Goal: Task Accomplishment & Management: Manage account settings

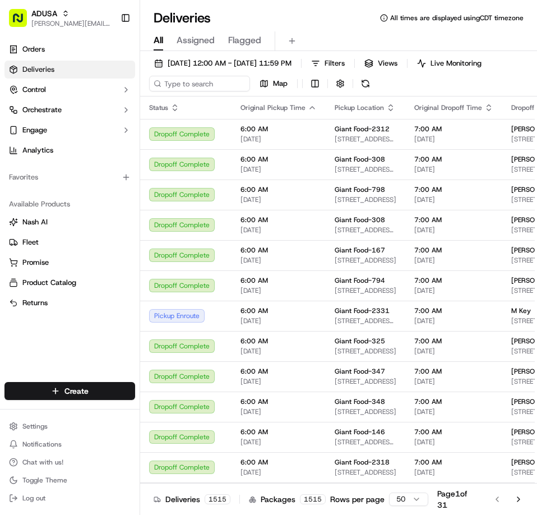
click at [337, 18] on div "Deliveries All times are displayed using CDT timezone" at bounding box center [338, 18] width 397 height 18
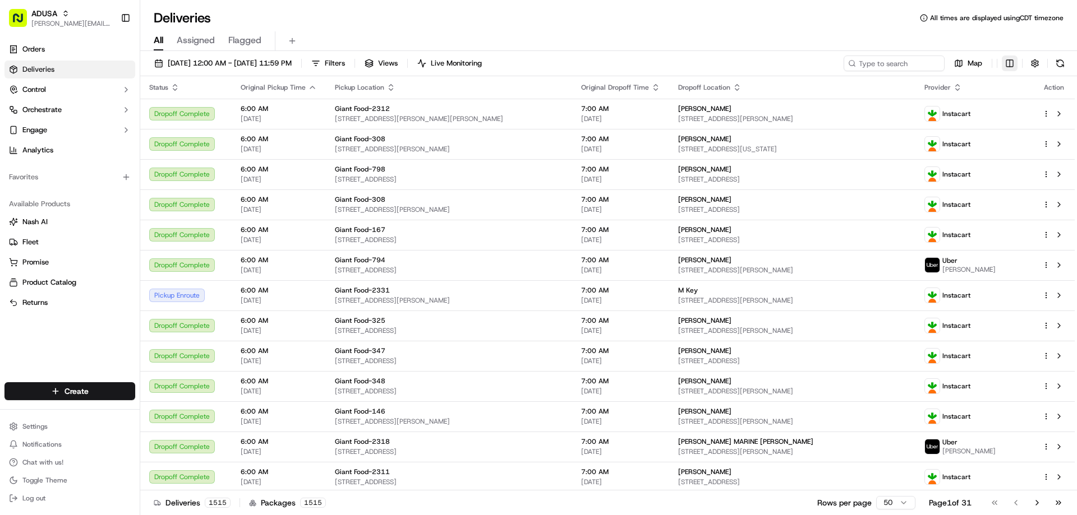
click at [537, 66] on html "[PERSON_NAME] [PERSON_NAME][EMAIL_ADDRESS][PERSON_NAME][DOMAIN_NAME] Toggle Sid…" at bounding box center [538, 257] width 1077 height 515
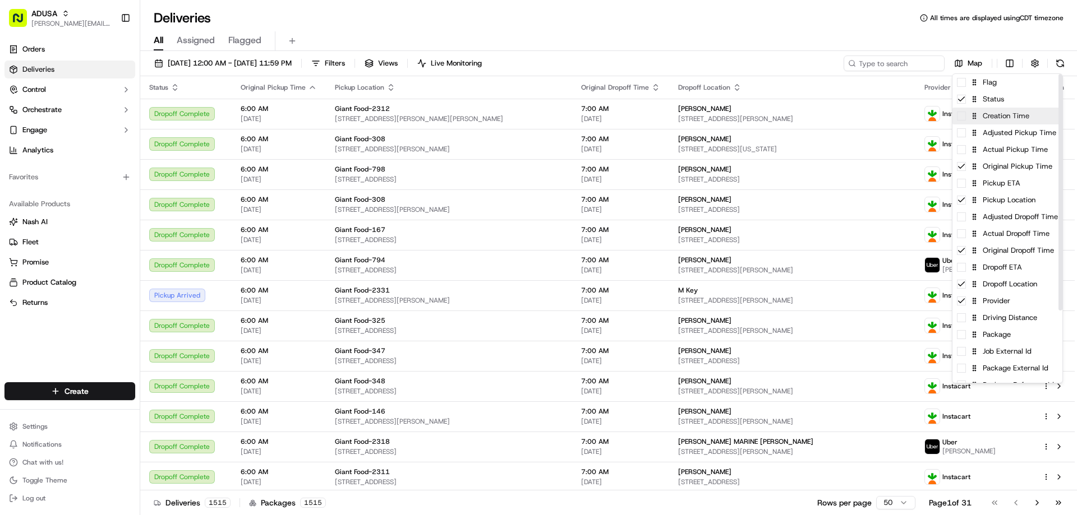
click at [537, 109] on div "Creation Time" at bounding box center [1007, 116] width 110 height 17
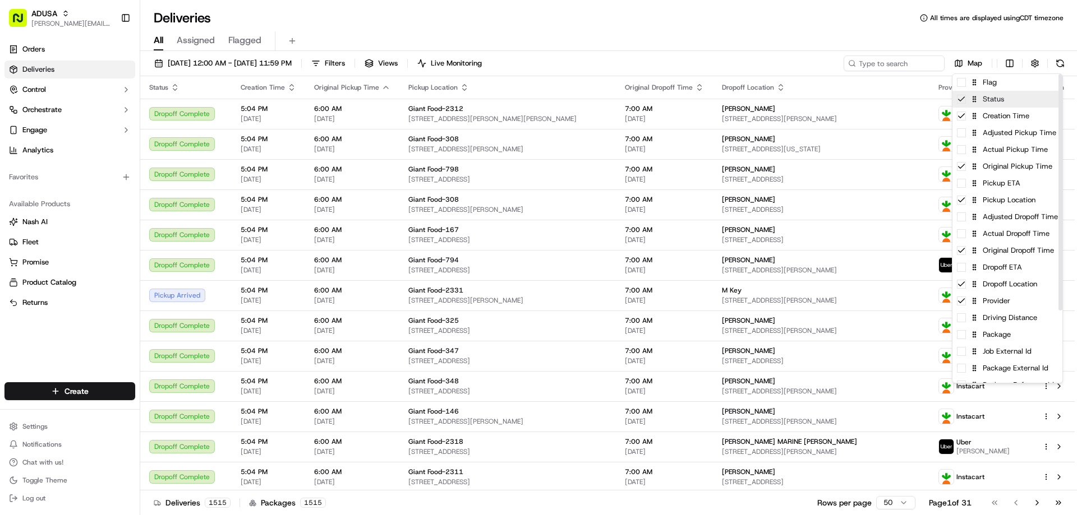
click at [537, 96] on icon at bounding box center [961, 99] width 9 height 9
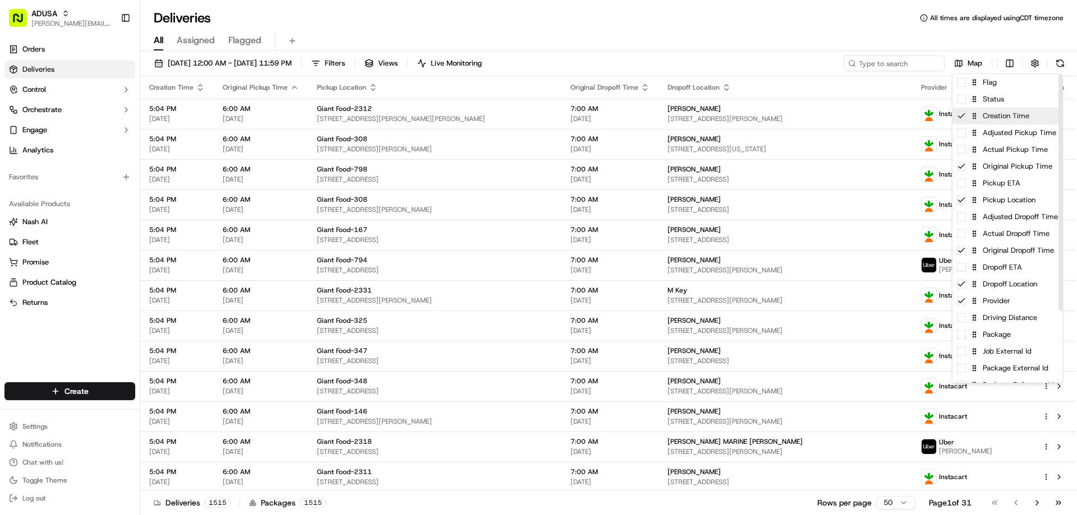
click at [537, 110] on div "Creation Time" at bounding box center [1007, 116] width 110 height 17
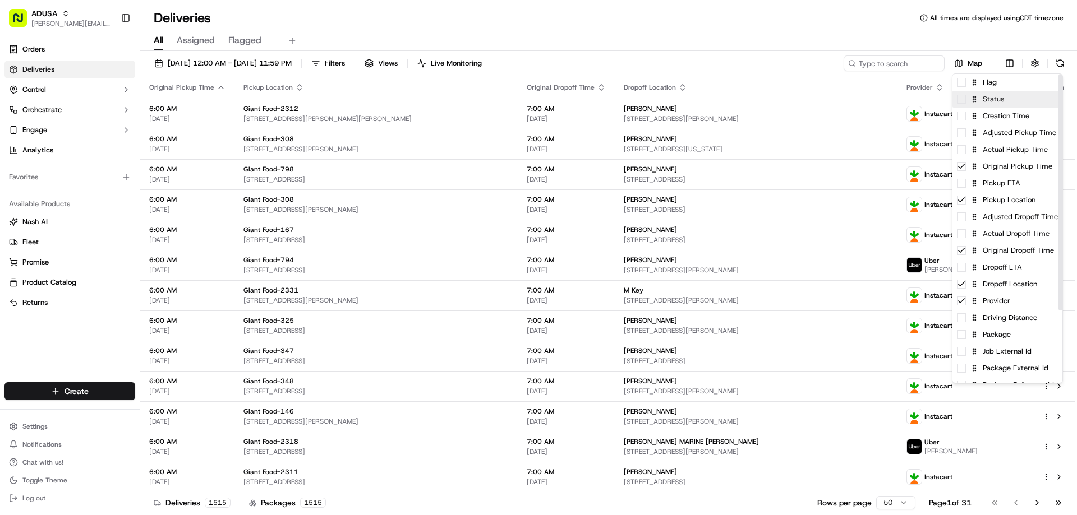
click at [537, 106] on div "Status" at bounding box center [1007, 99] width 110 height 17
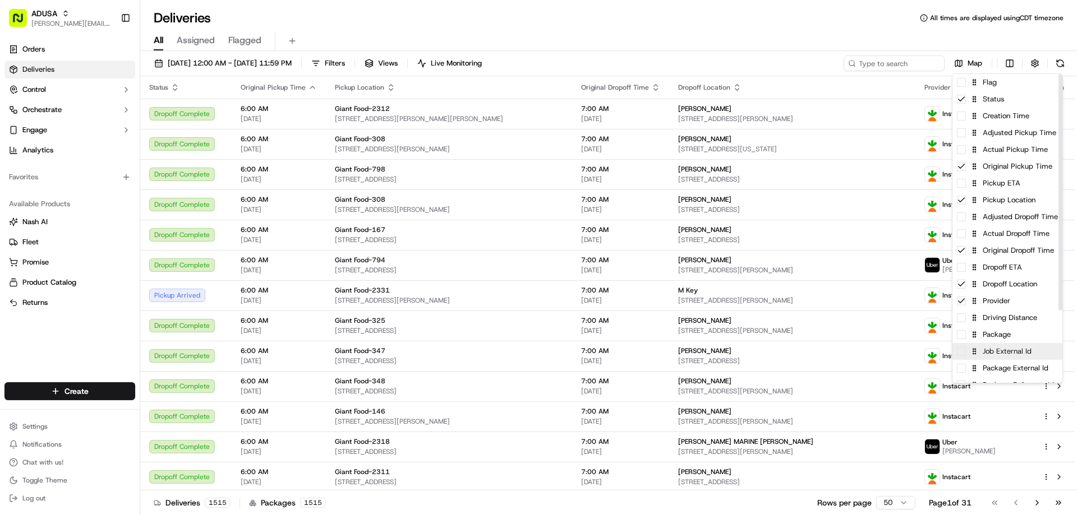
click at [537, 345] on div "Job External Id" at bounding box center [1007, 351] width 110 height 17
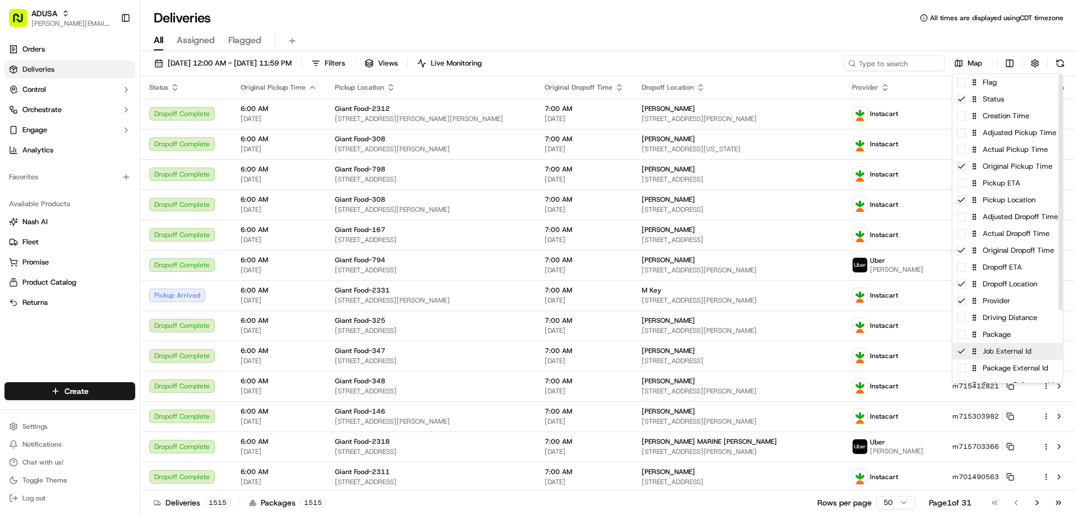
click at [537, 347] on icon at bounding box center [961, 351] width 9 height 9
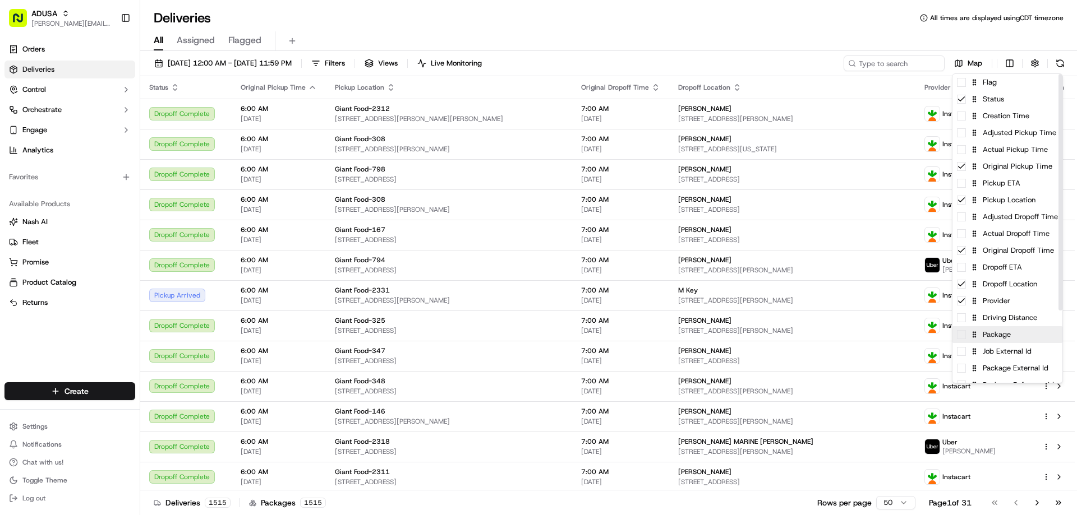
click at [537, 330] on span at bounding box center [961, 334] width 9 height 9
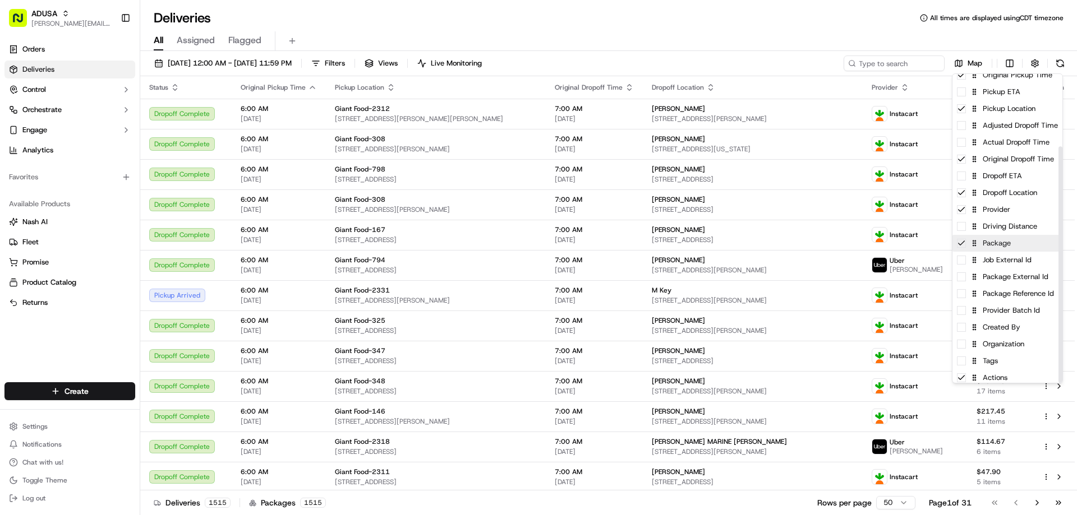
scroll to position [95, 0]
click at [537, 236] on icon at bounding box center [961, 240] width 9 height 9
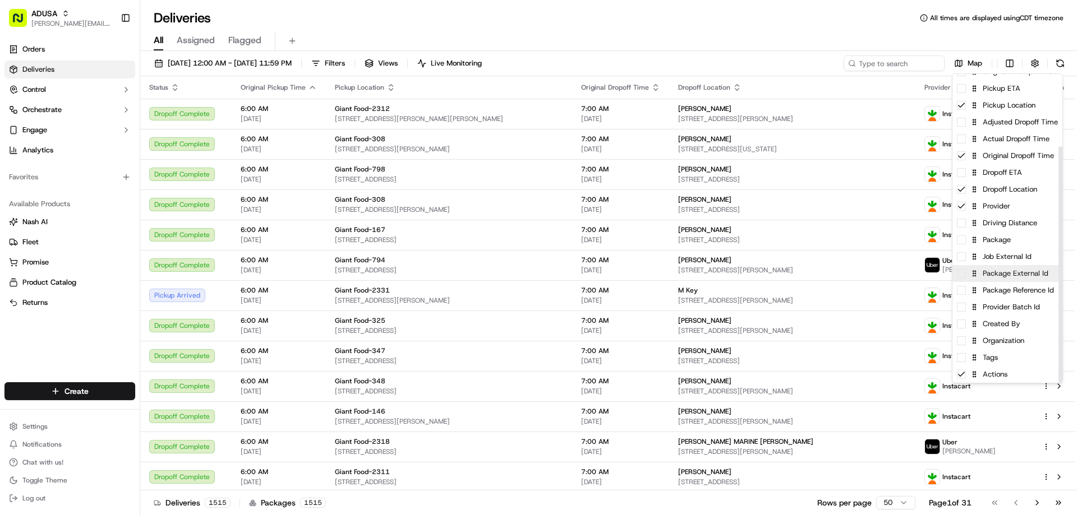
click at [537, 269] on div "Package External Id" at bounding box center [1007, 273] width 110 height 17
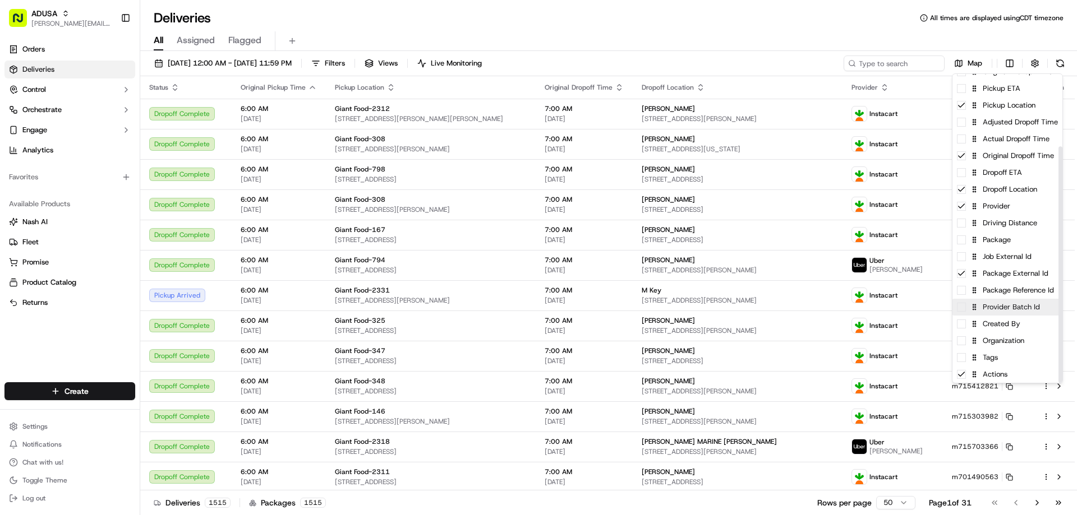
click at [537, 302] on div "Provider Batch Id" at bounding box center [1007, 307] width 110 height 17
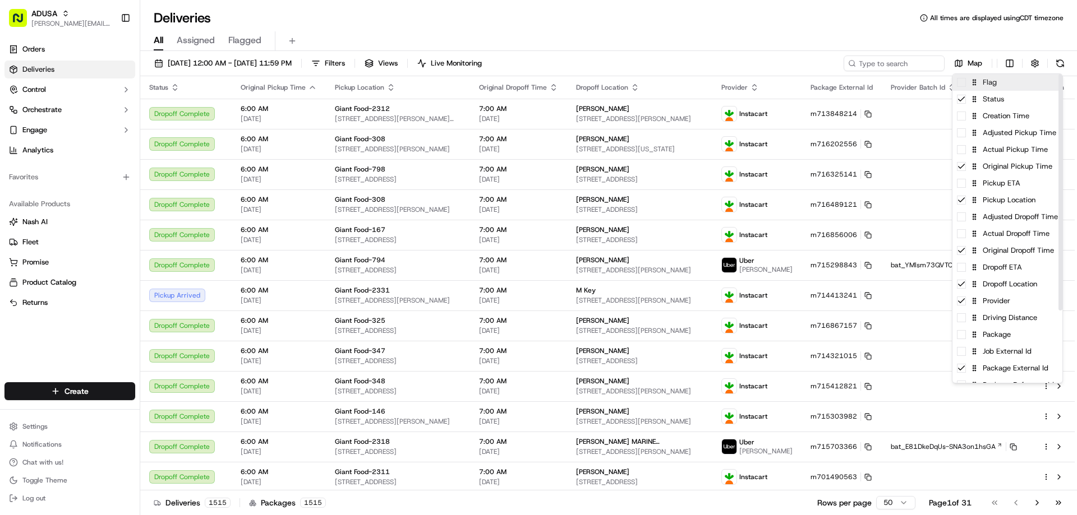
click at [537, 79] on span at bounding box center [961, 82] width 9 height 9
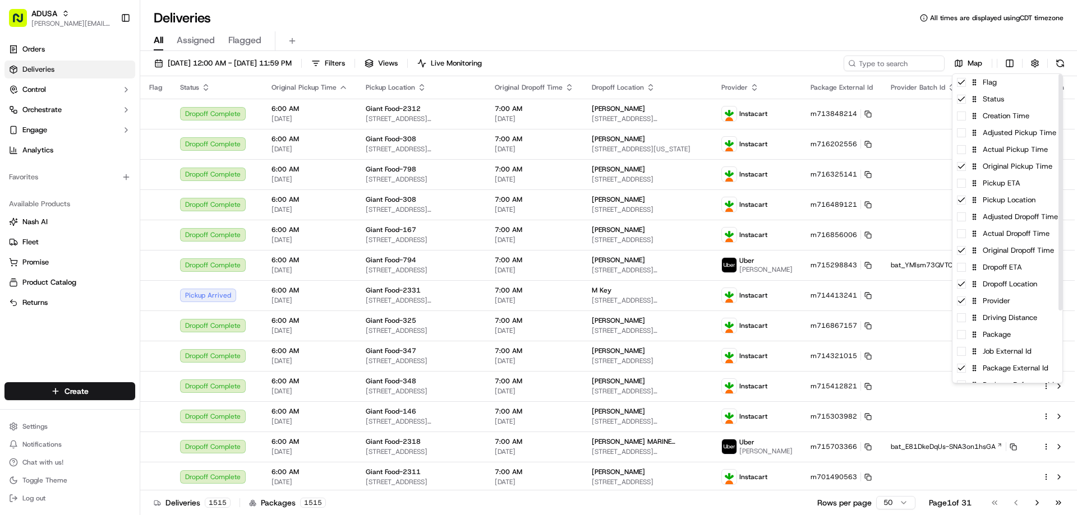
click at [537, 22] on html "[PERSON_NAME] [PERSON_NAME][EMAIL_ADDRESS][PERSON_NAME][DOMAIN_NAME] Toggle Sid…" at bounding box center [538, 257] width 1077 height 515
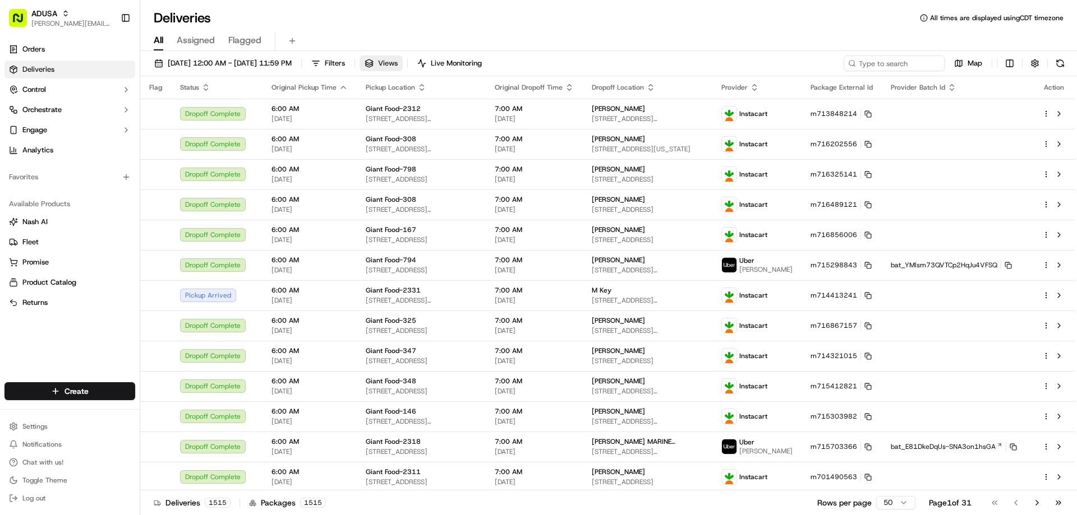
click at [398, 61] on span "Views" at bounding box center [388, 63] width 20 height 10
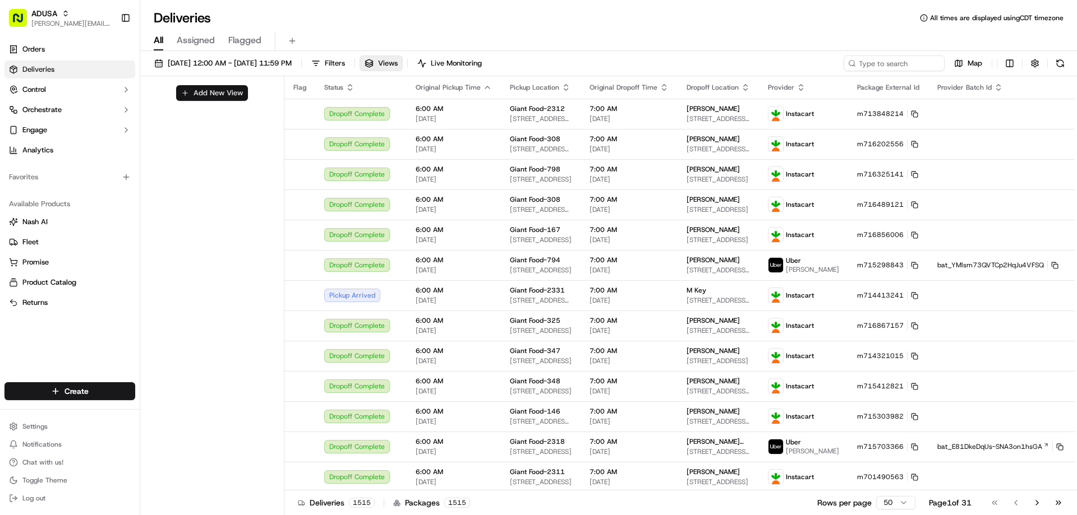
click at [213, 94] on button "Add New View" at bounding box center [212, 93] width 72 height 16
click at [220, 96] on input at bounding box center [193, 97] width 89 height 16
type input "s"
type input "S"
type input "S & S late view"
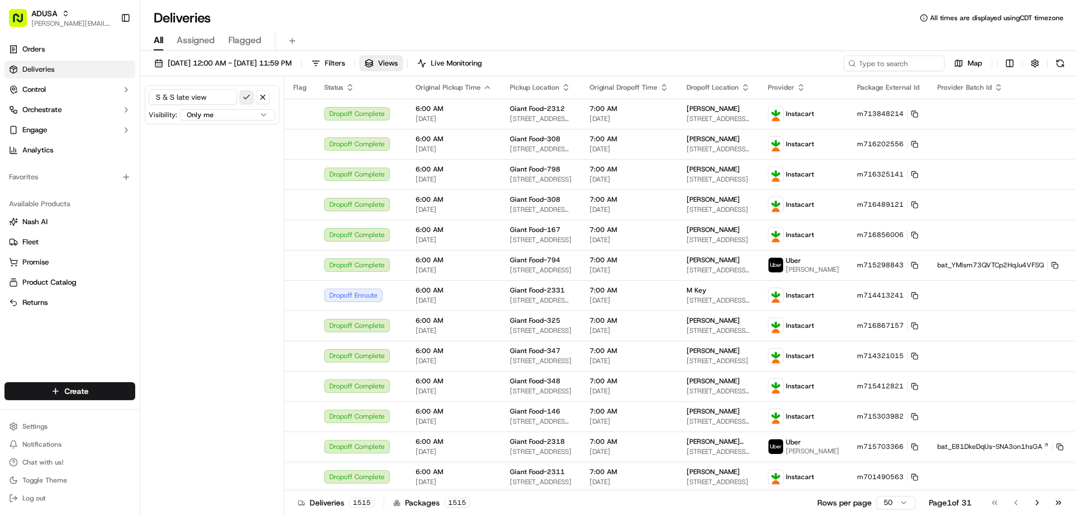
click at [244, 99] on button "submit" at bounding box center [246, 97] width 14 height 14
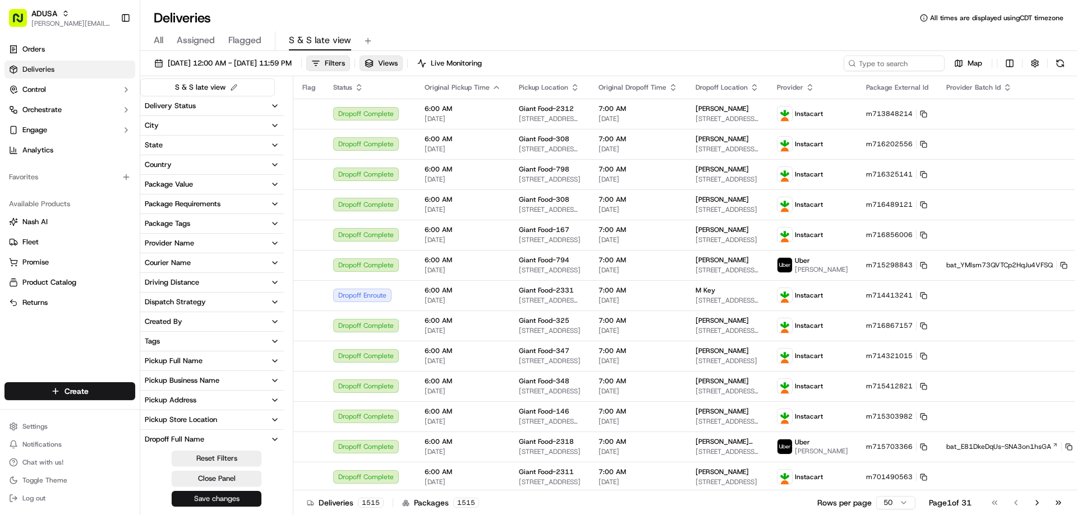
click at [199, 504] on button "Save changes" at bounding box center [217, 499] width 90 height 16
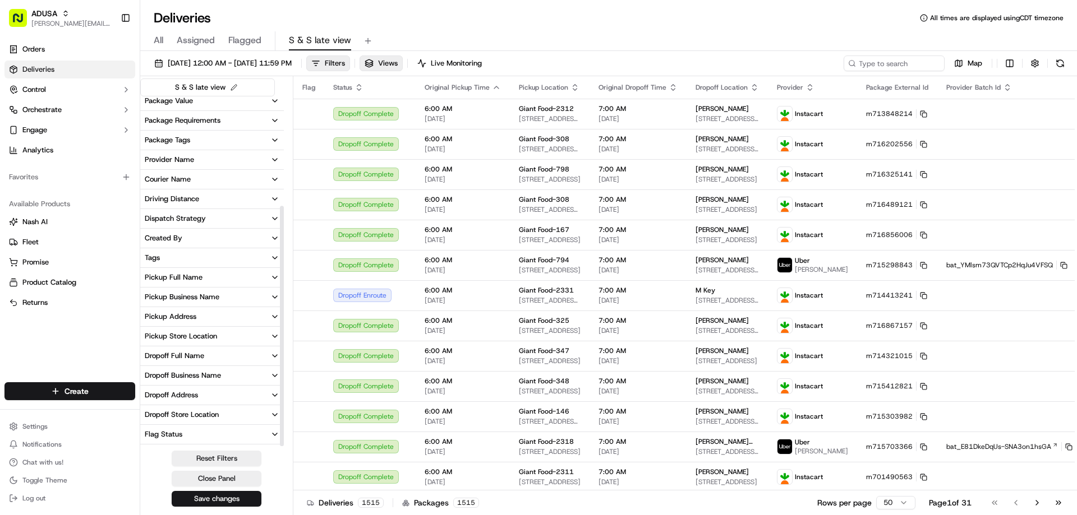
scroll to position [159, 0]
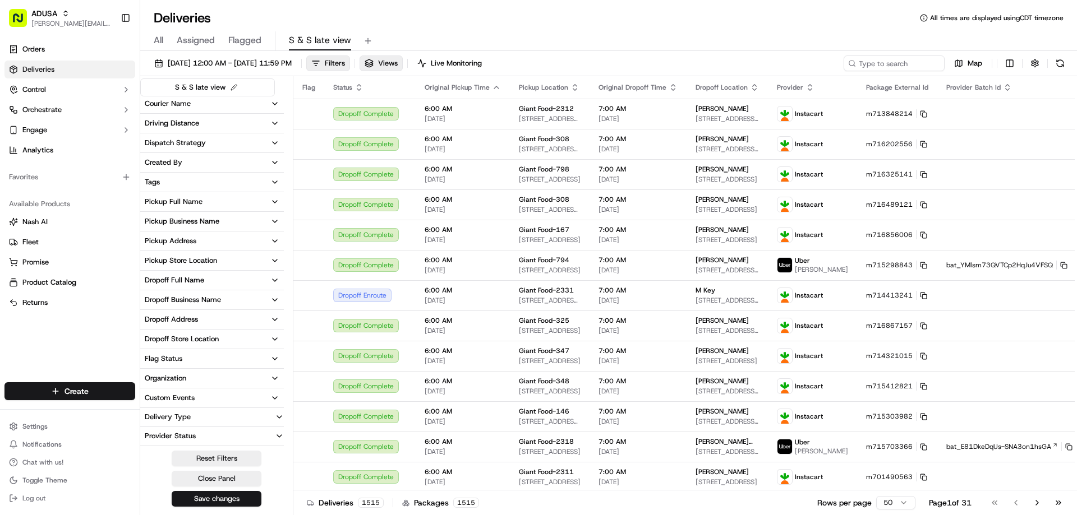
click at [174, 379] on div "Organization" at bounding box center [166, 379] width 42 height 10
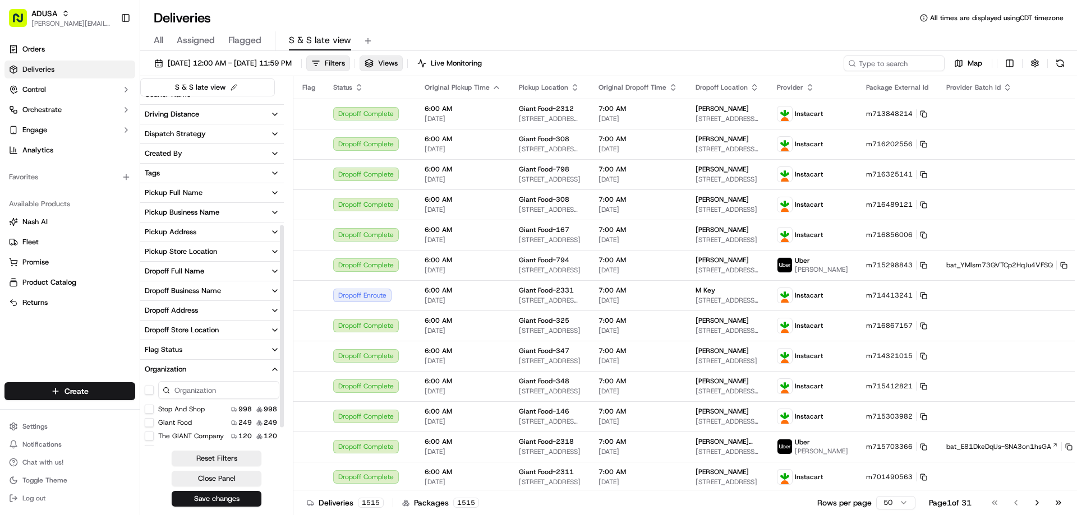
scroll to position [256, 0]
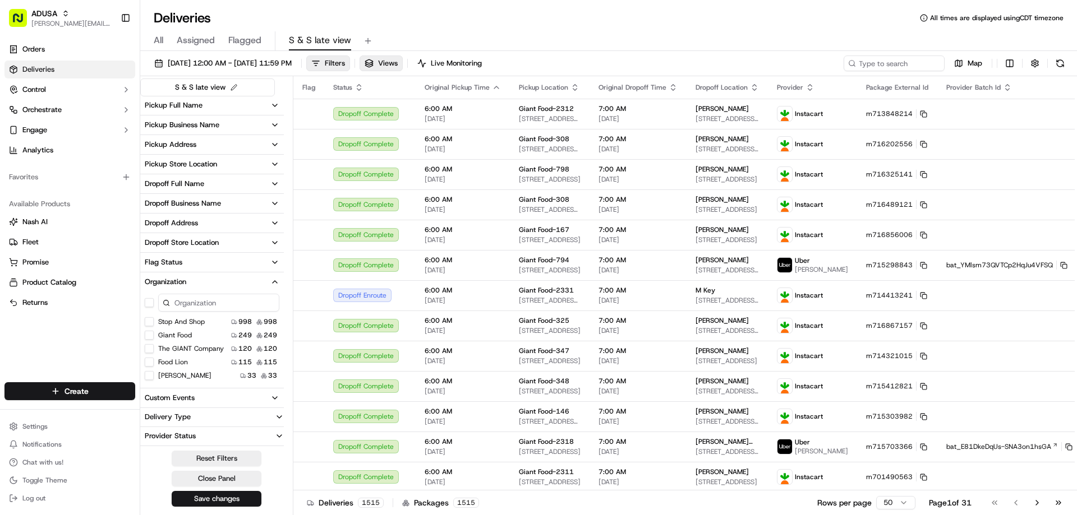
click at [150, 322] on button "Stop and Shop" at bounding box center [149, 321] width 9 height 9
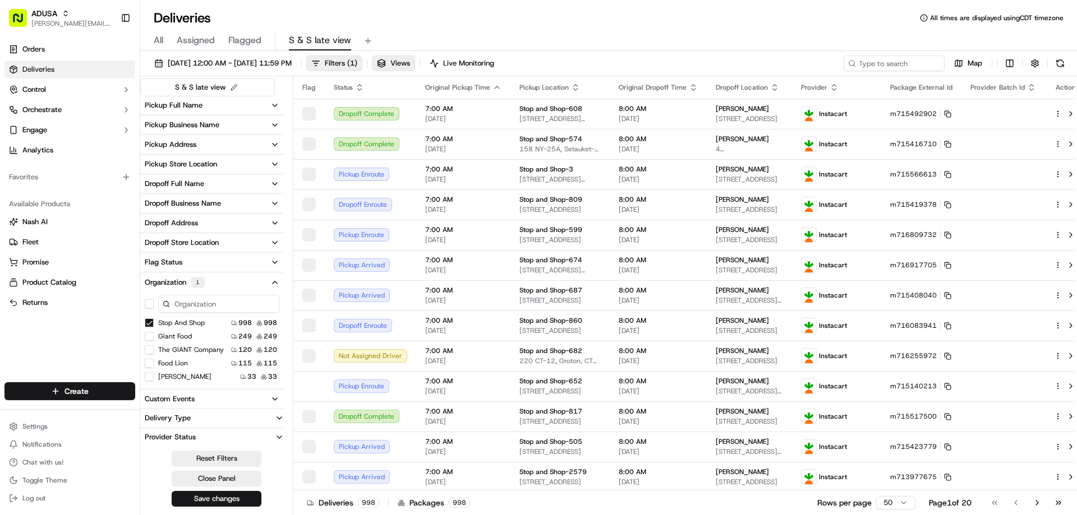
click at [148, 336] on button "Giant Food" at bounding box center [149, 336] width 9 height 9
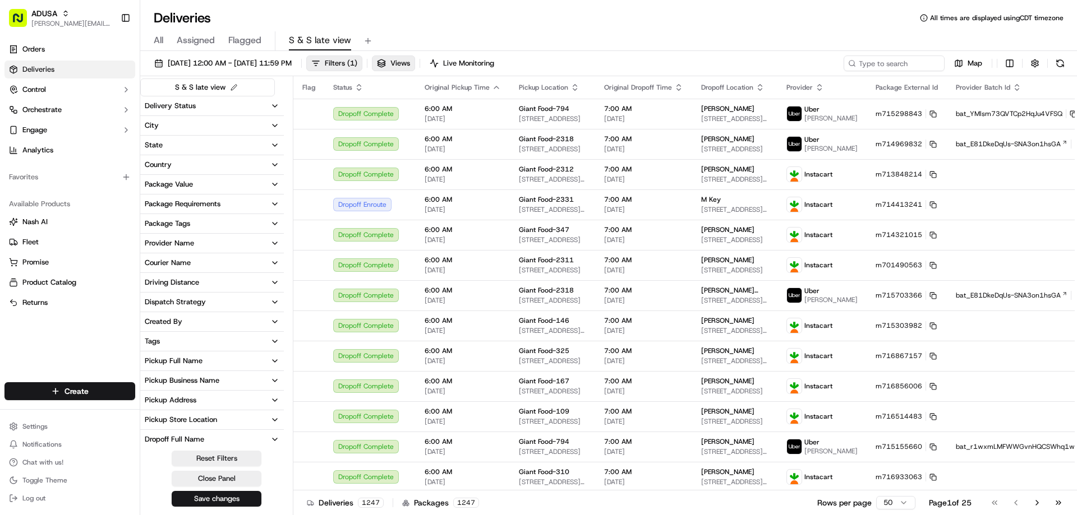
click at [211, 106] on button "Delivery Status" at bounding box center [212, 105] width 144 height 19
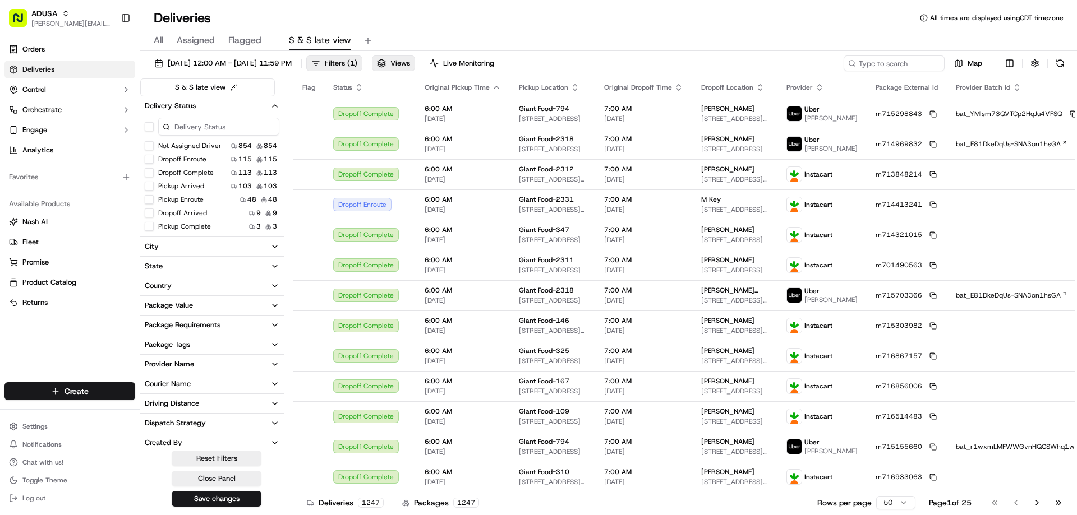
click at [152, 145] on button "Not Assigned Driver" at bounding box center [149, 145] width 9 height 9
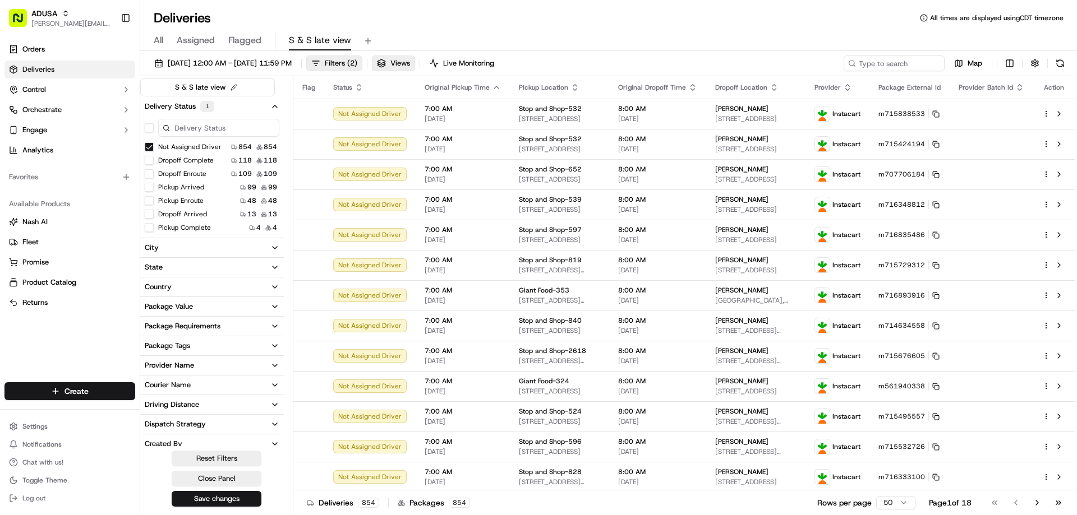
click at [148, 174] on button "Dropoff Enroute" at bounding box center [149, 173] width 9 height 9
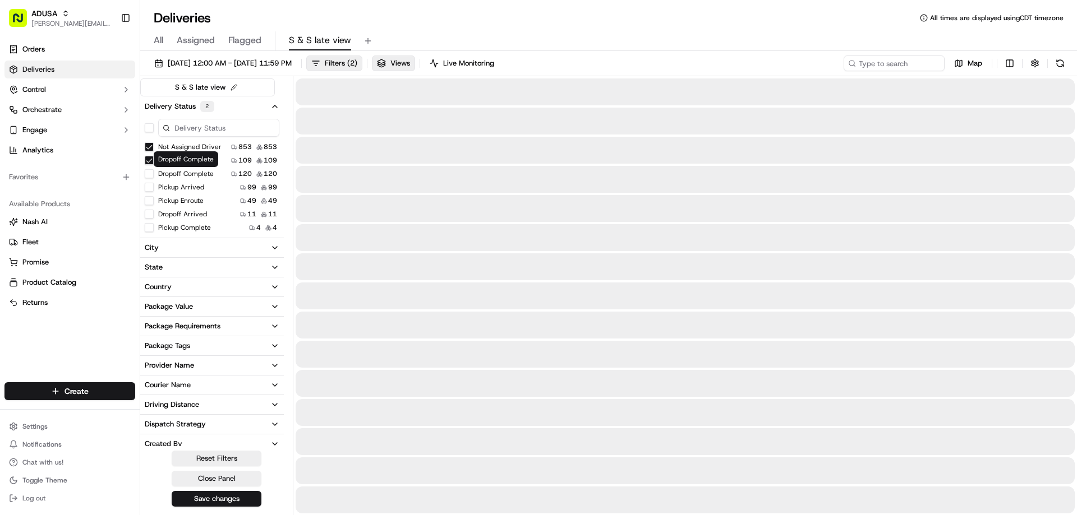
click at [148, 188] on button "Pickup Arrived" at bounding box center [149, 187] width 9 height 9
click at [153, 199] on button "Pickup Enroute" at bounding box center [149, 200] width 9 height 9
click at [150, 156] on button "Dropoff Arrived" at bounding box center [149, 158] width 9 height 9
click at [149, 171] on button "Pickup Complete" at bounding box center [149, 171] width 9 height 9
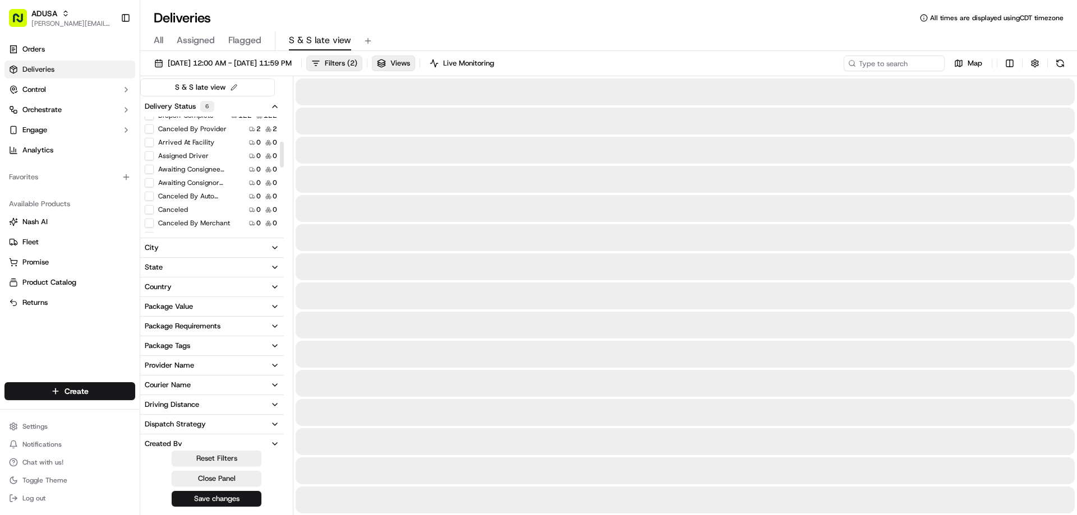
scroll to position [56, 0]
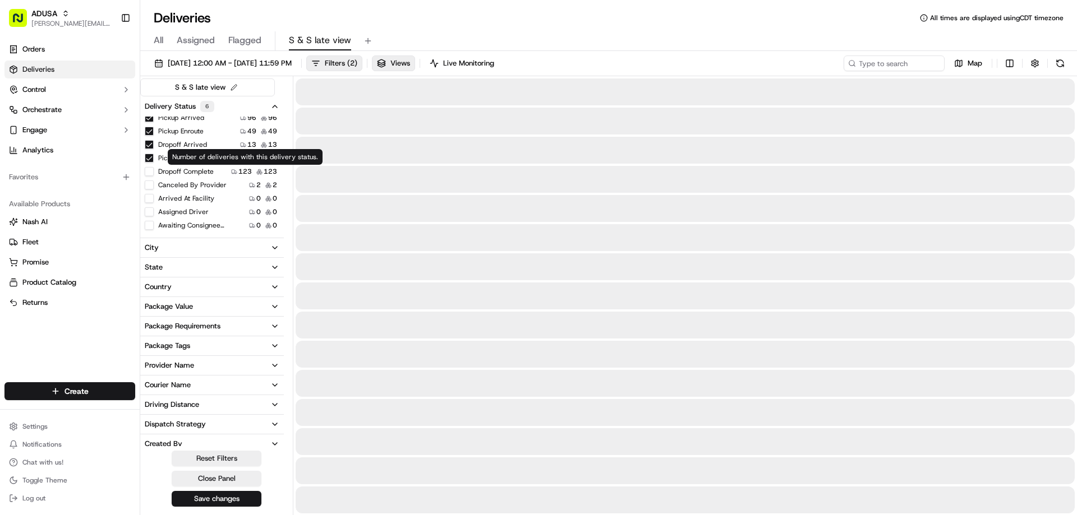
click at [148, 185] on button "Canceled By Provider" at bounding box center [149, 185] width 9 height 9
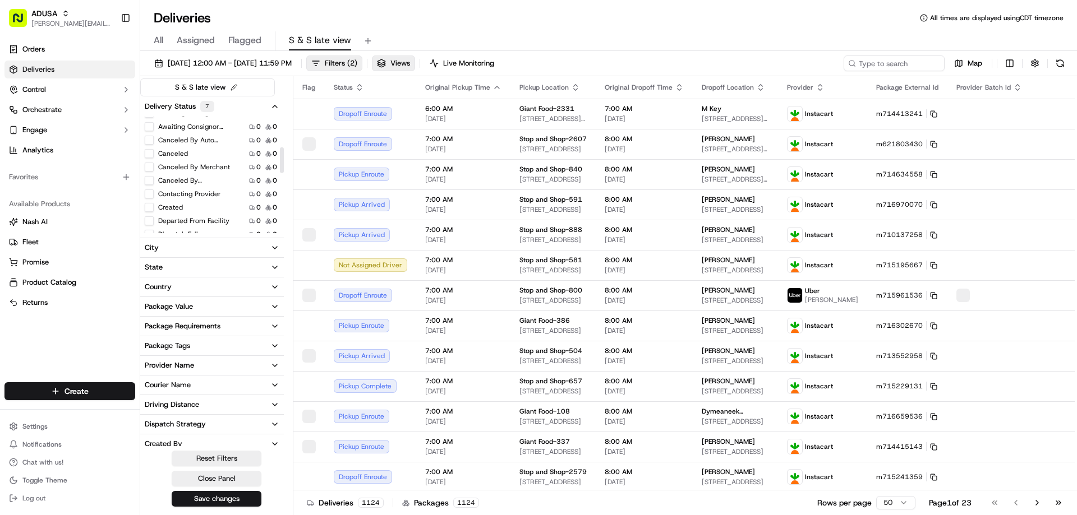
scroll to position [112, 0]
click at [148, 143] on button "Arrived At Facility" at bounding box center [149, 142] width 9 height 9
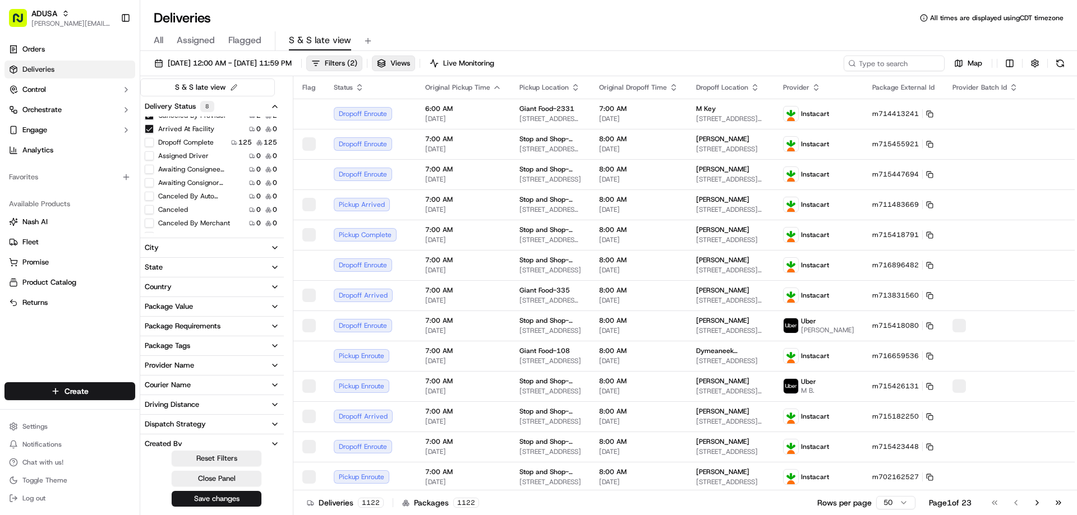
click at [149, 156] on button "Assigned Driver" at bounding box center [149, 155] width 9 height 9
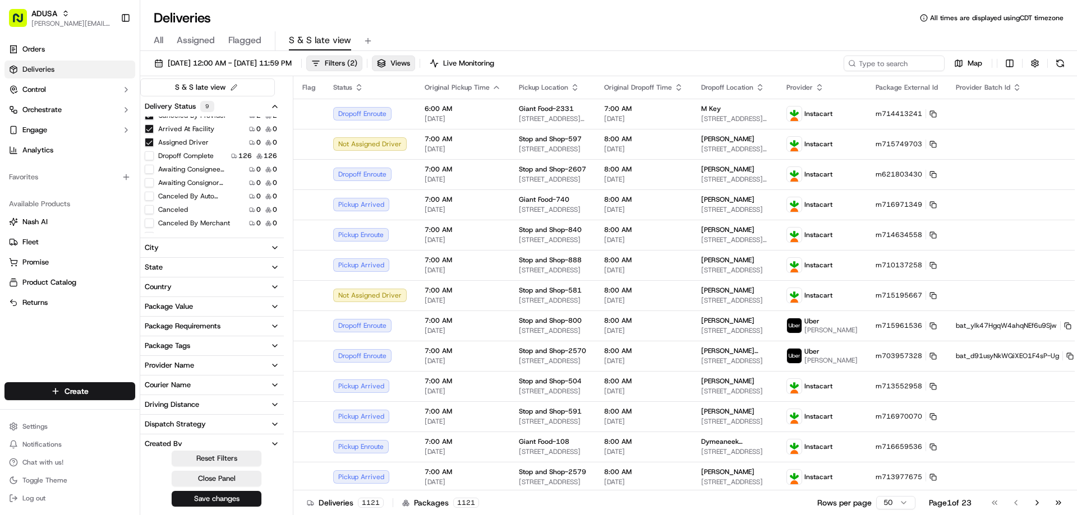
drag, startPoint x: 247, startPoint y: 179, endPoint x: 253, endPoint y: 164, distance: 16.1
click at [253, 164] on div "Awaiting Consignee Pickup 0 0" at bounding box center [212, 169] width 144 height 11
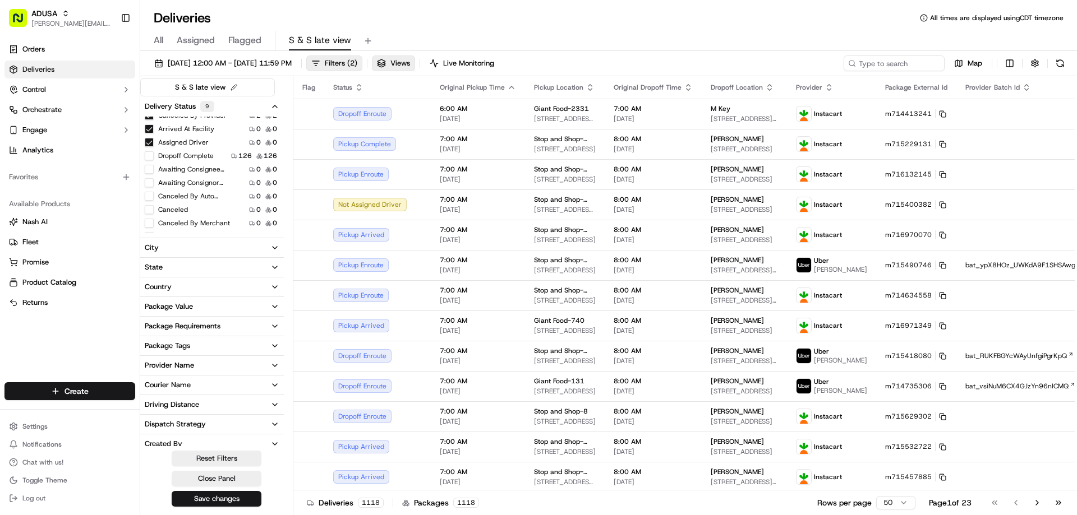
click at [149, 168] on button "Awaiting Consignee Pickup" at bounding box center [149, 169] width 9 height 9
click at [151, 183] on button "Awaiting Consignor Dropoff" at bounding box center [149, 182] width 9 height 9
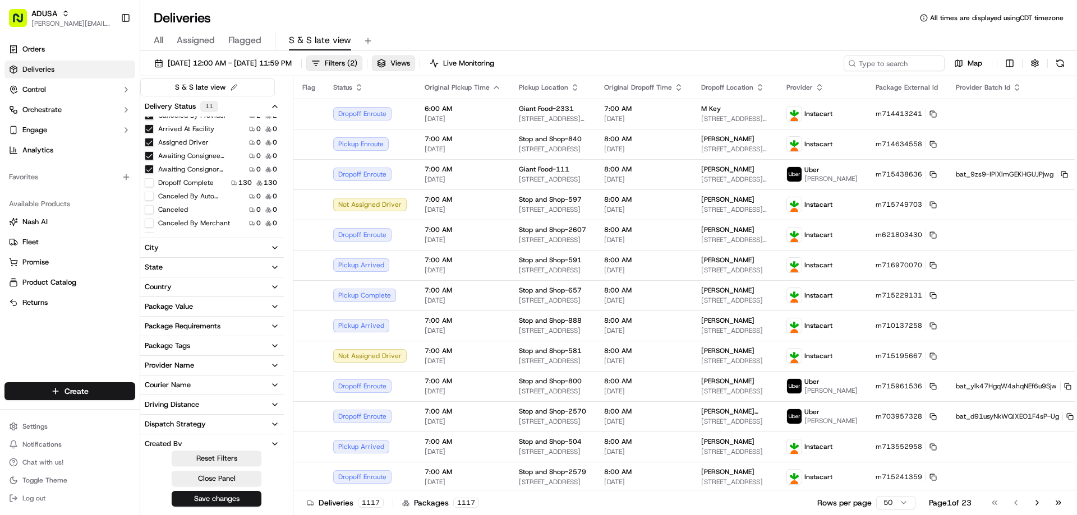
click at [153, 196] on button "Canceled By Auto Reassign" at bounding box center [149, 196] width 9 height 9
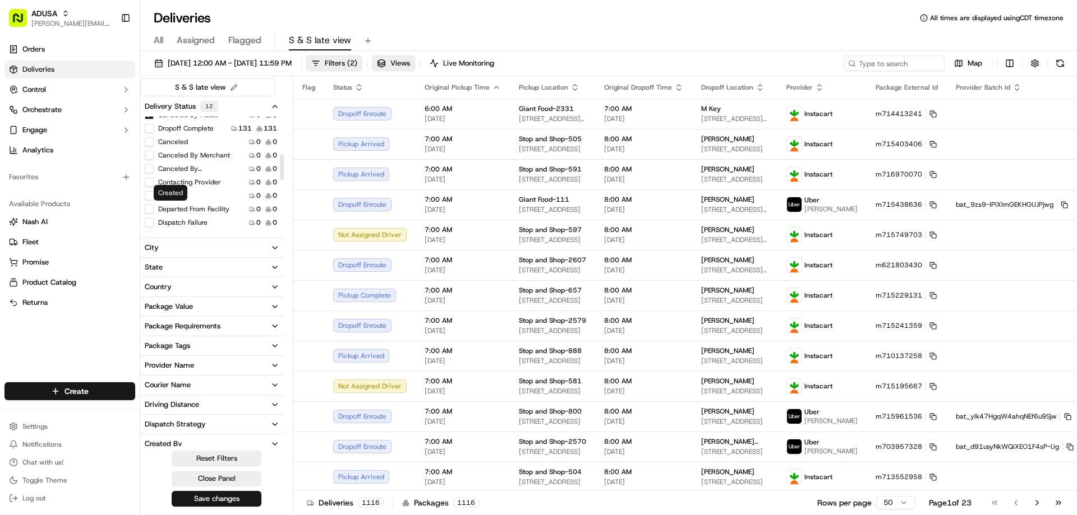
scroll to position [168, 0]
click at [150, 154] on button "Canceled" at bounding box center [149, 153] width 9 height 9
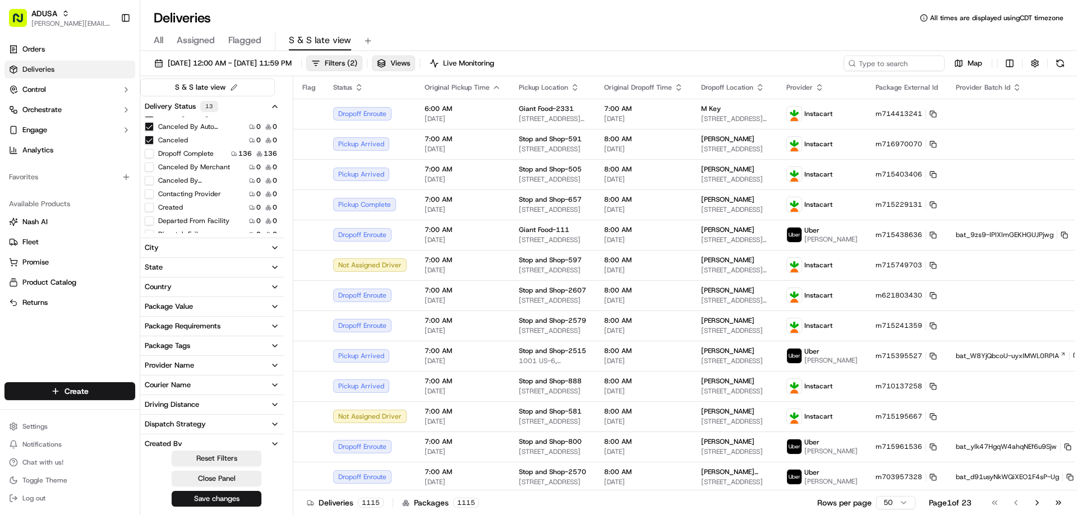
click at [151, 181] on button "Canceled By [PERSON_NAME]" at bounding box center [149, 180] width 9 height 9
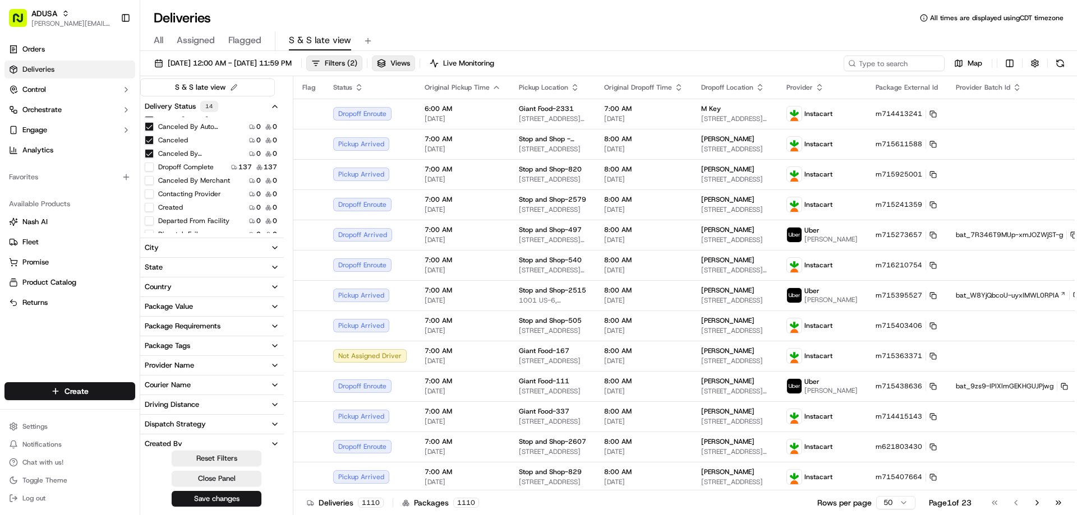
click at [151, 195] on button "Contacting Provider" at bounding box center [149, 194] width 9 height 9
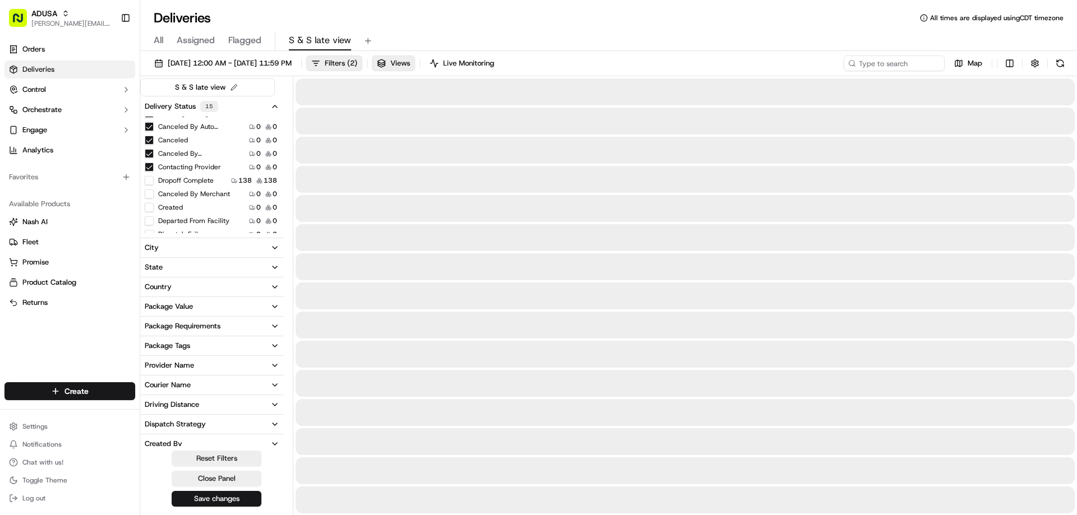
click at [145, 206] on button "Created" at bounding box center [149, 207] width 9 height 9
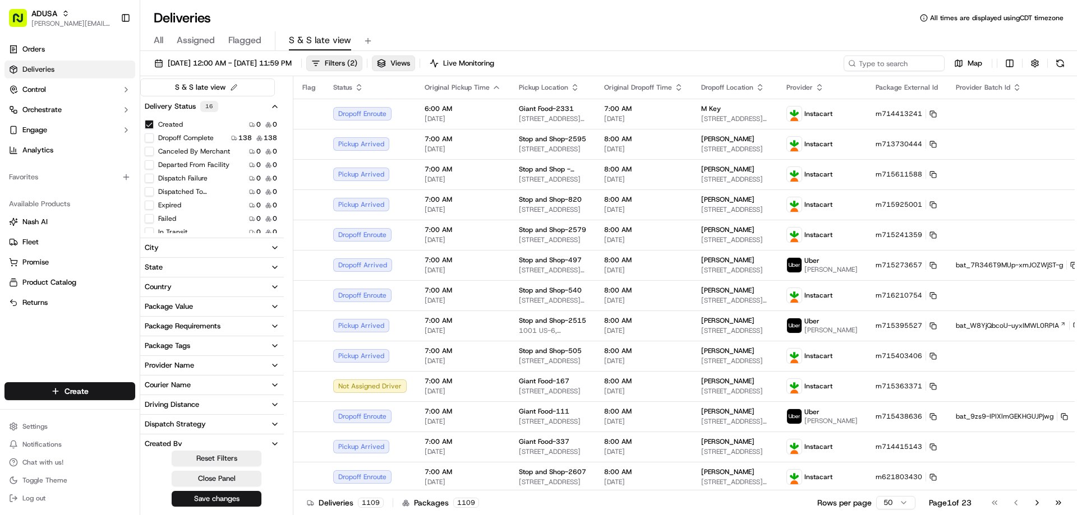
click at [149, 163] on button "Departed From Facility" at bounding box center [149, 164] width 9 height 9
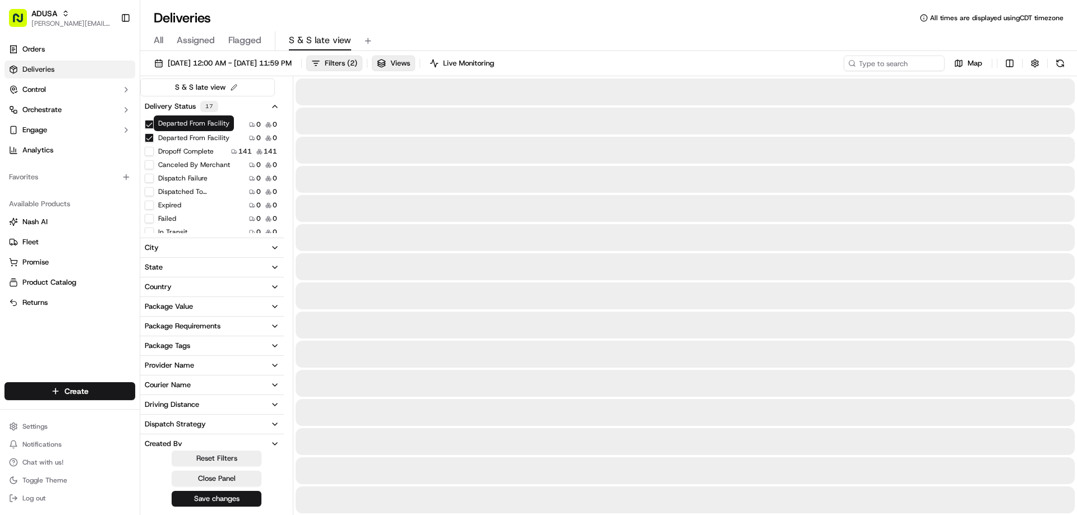
click at [151, 177] on button "Dispatch Failure" at bounding box center [149, 178] width 9 height 9
click at [150, 192] on button "Dispatched To Provider" at bounding box center [149, 191] width 9 height 9
click at [149, 206] on button "Expired" at bounding box center [149, 205] width 9 height 9
click at [148, 216] on button "Failed" at bounding box center [149, 218] width 9 height 9
click at [149, 228] on button "In Transit" at bounding box center [149, 232] width 9 height 9
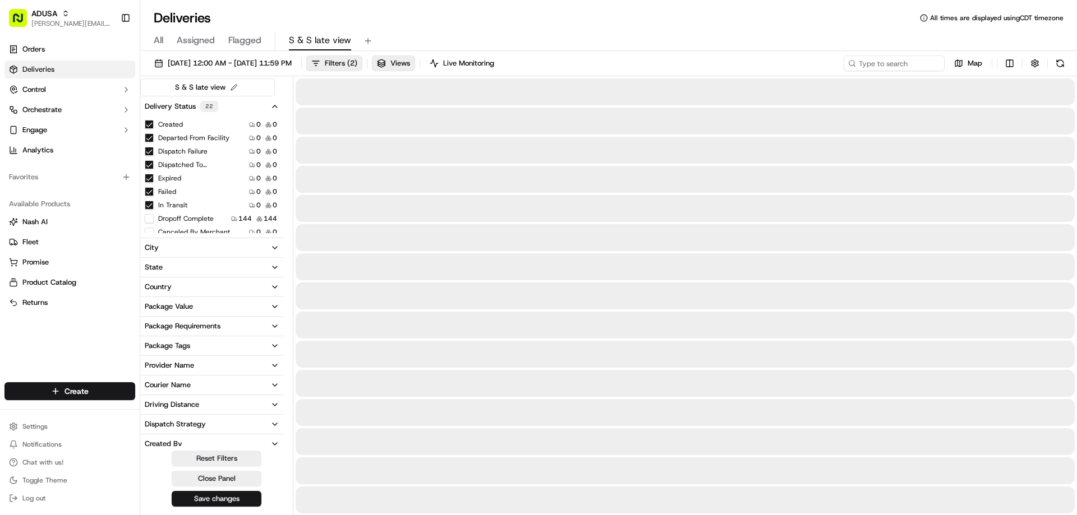
scroll to position [280, 0]
click at [148, 201] on button "Label Created" at bounding box center [149, 203] width 9 height 9
click at [150, 214] on button "Manifested" at bounding box center [149, 216] width 9 height 9
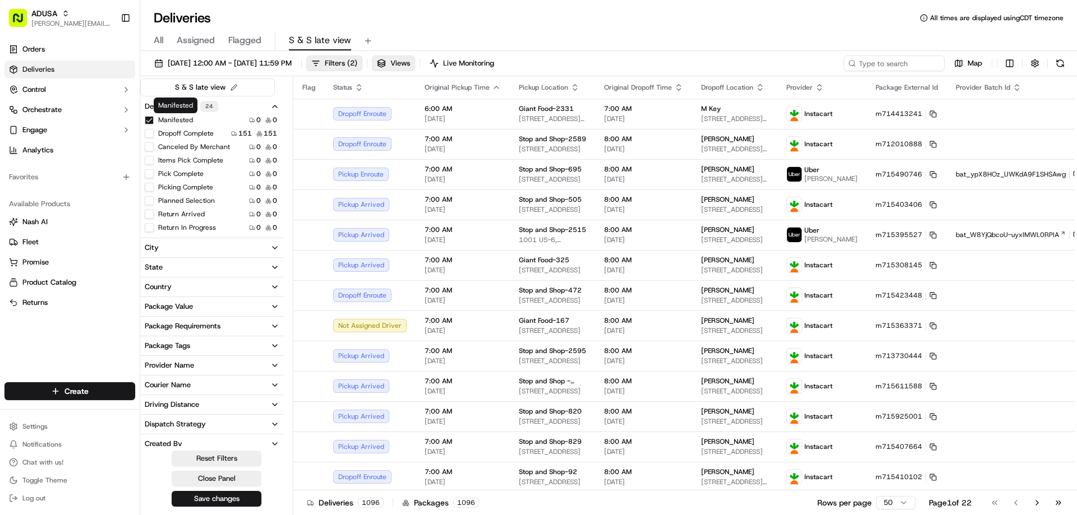
click at [233, 19] on div "Deliveries All times are displayed using CDT timezone" at bounding box center [608, 18] width 937 height 18
click at [151, 200] on button "Planned Selection" at bounding box center [149, 200] width 9 height 9
click at [148, 212] on button "Return Arrived" at bounding box center [149, 214] width 9 height 9
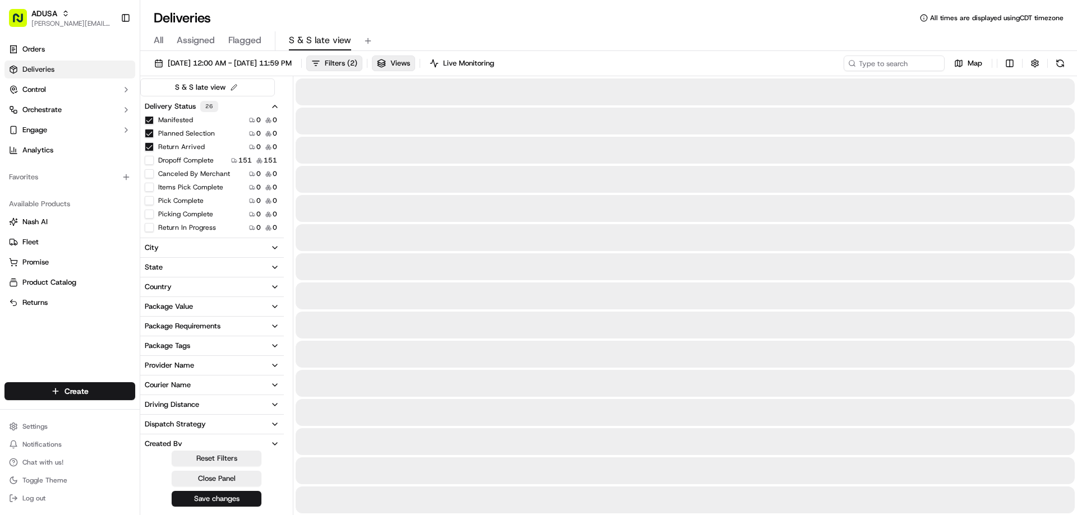
click at [152, 229] on button "Return In Progress" at bounding box center [149, 227] width 9 height 9
click at [149, 185] on button "Returned" at bounding box center [149, 185] width 9 height 9
click at [150, 196] on button "Returned To Store" at bounding box center [149, 198] width 9 height 9
click at [147, 213] on button "Scheduled" at bounding box center [149, 212] width 9 height 9
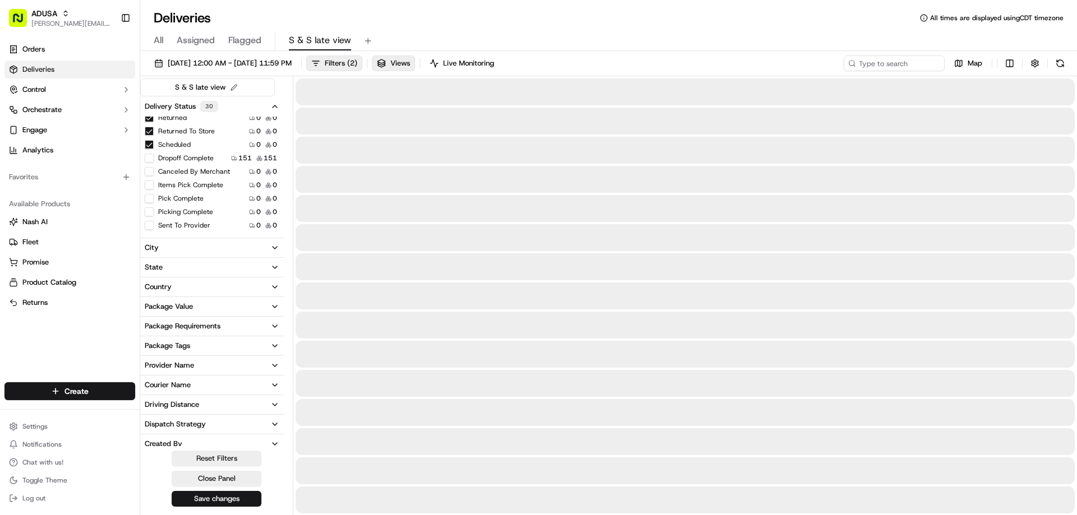
scroll to position [404, 0]
click at [149, 214] on button "Sent To Provider" at bounding box center [149, 213] width 9 height 9
click at [149, 225] on button "Started" at bounding box center [149, 225] width 9 height 9
click at [164, 173] on label "Dropoff Complete" at bounding box center [186, 171] width 56 height 9
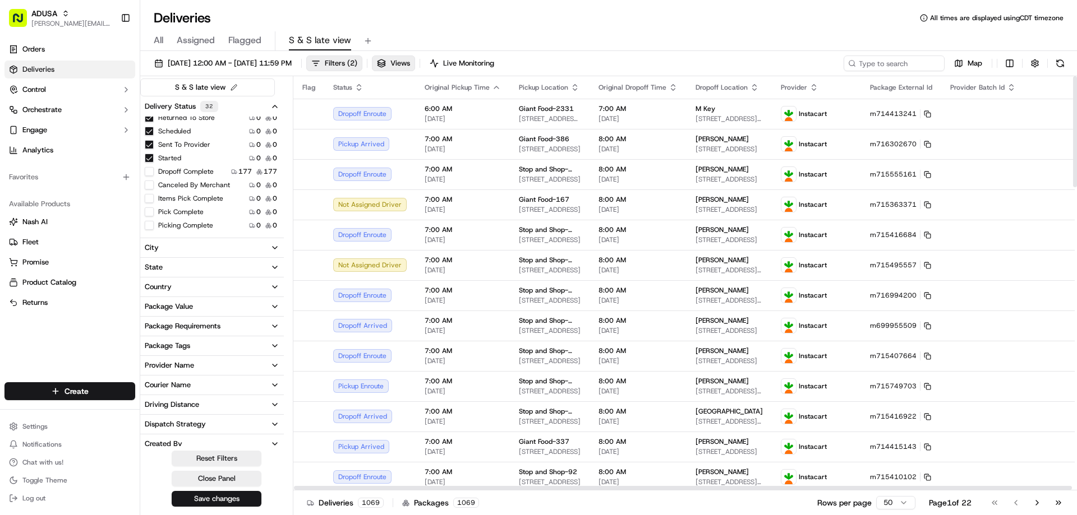
click at [537, 21] on div "Deliveries All times are displayed using CDT timezone" at bounding box center [608, 18] width 937 height 18
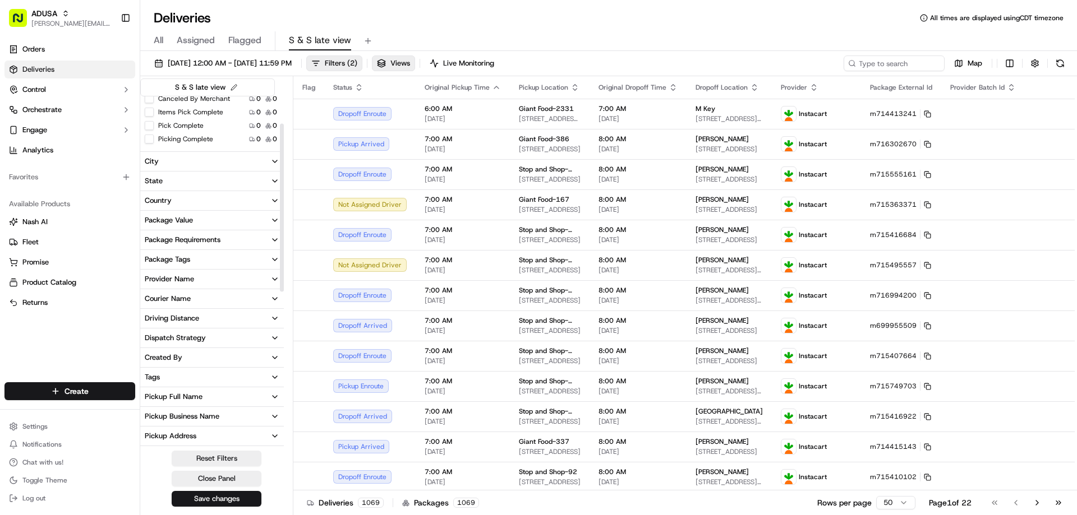
scroll to position [56, 0]
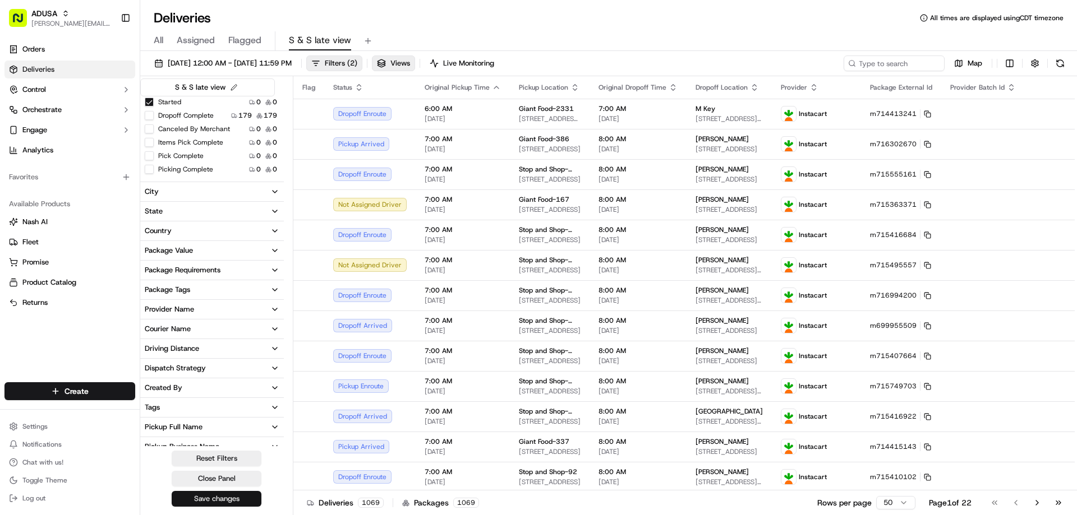
click at [213, 499] on button "Save changes" at bounding box center [217, 499] width 90 height 16
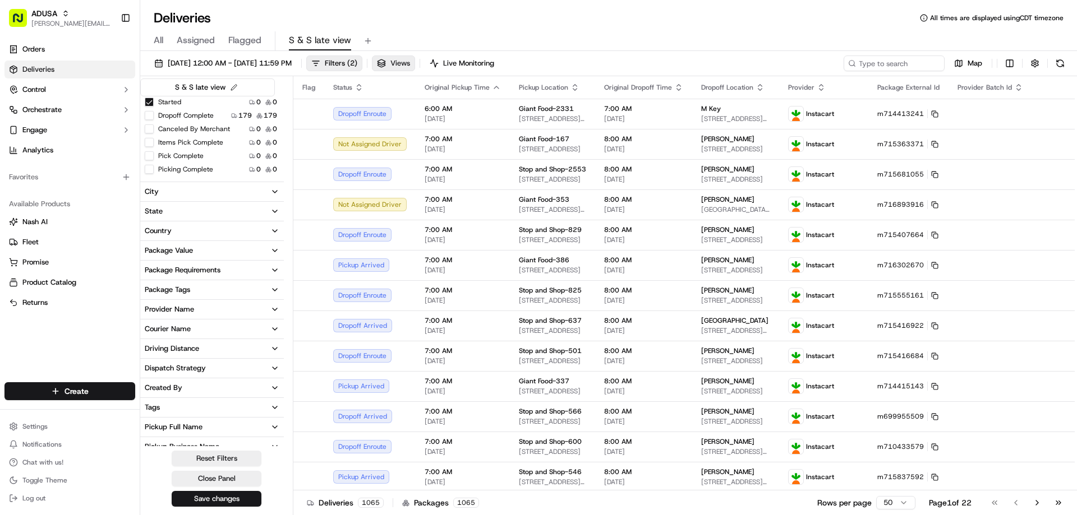
click at [410, 62] on span "Views" at bounding box center [400, 63] width 20 height 10
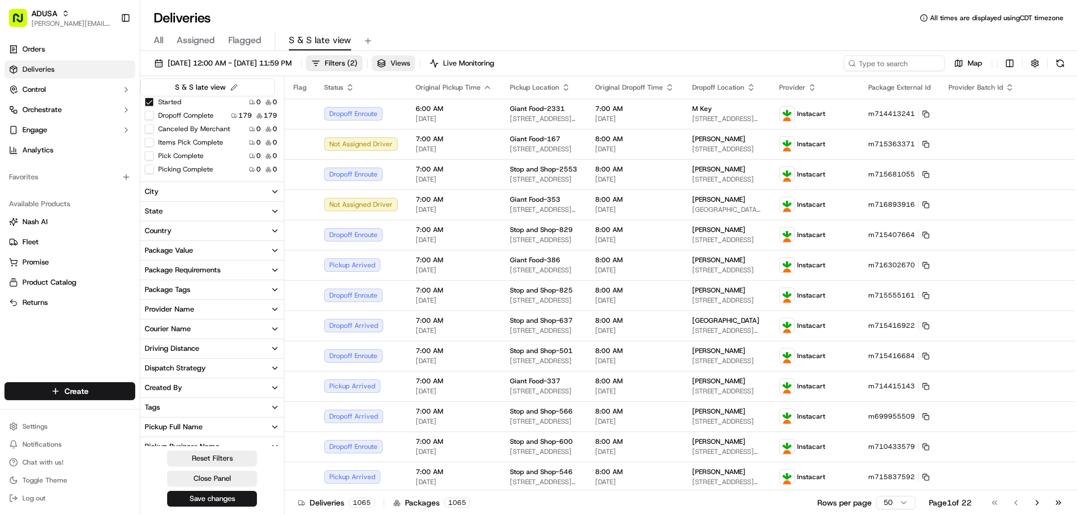
click at [410, 62] on span "Views" at bounding box center [400, 63] width 20 height 10
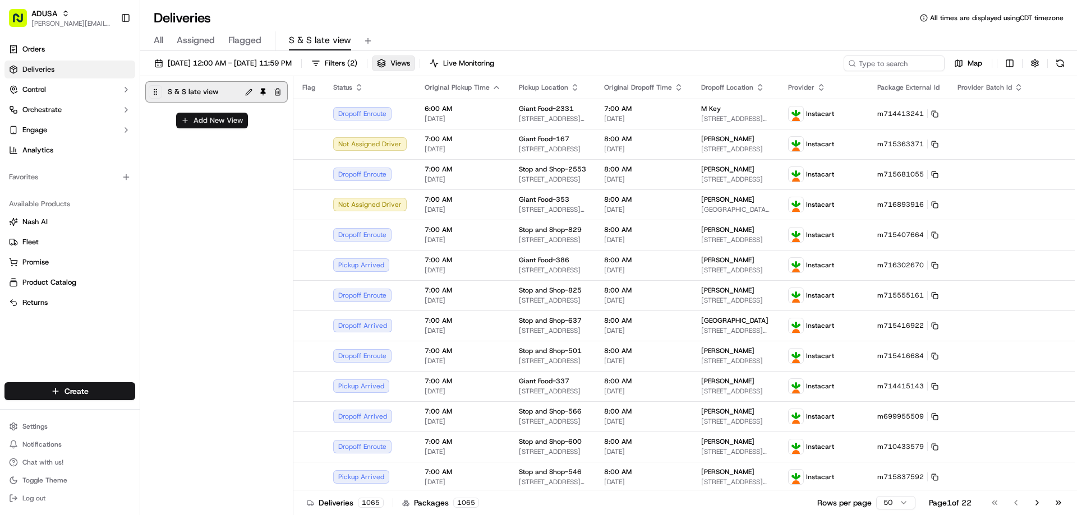
click at [212, 119] on button "Add New View" at bounding box center [212, 121] width 72 height 16
click at [215, 123] on input at bounding box center [193, 125] width 89 height 16
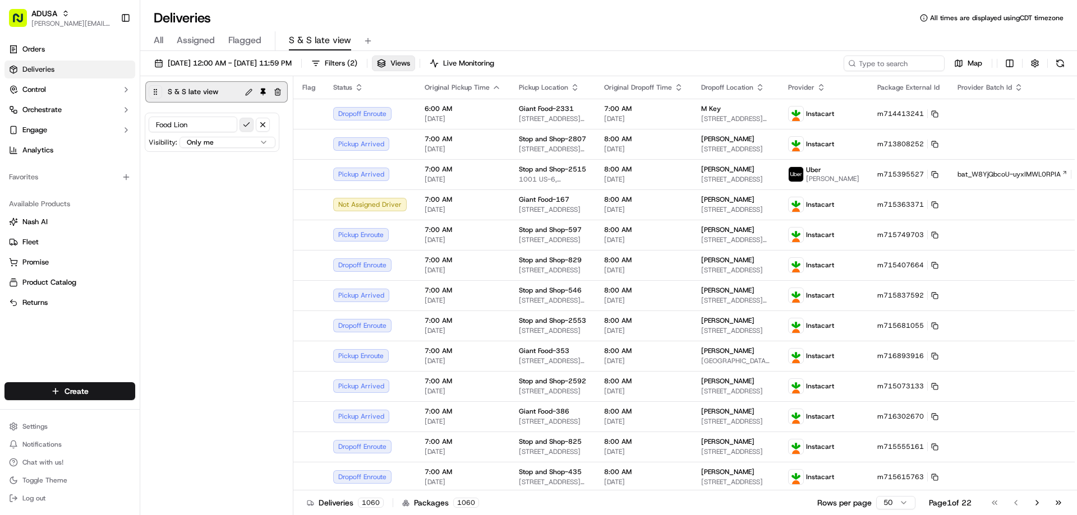
type input "Food Lion"
click at [246, 124] on button "submit" at bounding box center [246, 125] width 14 height 14
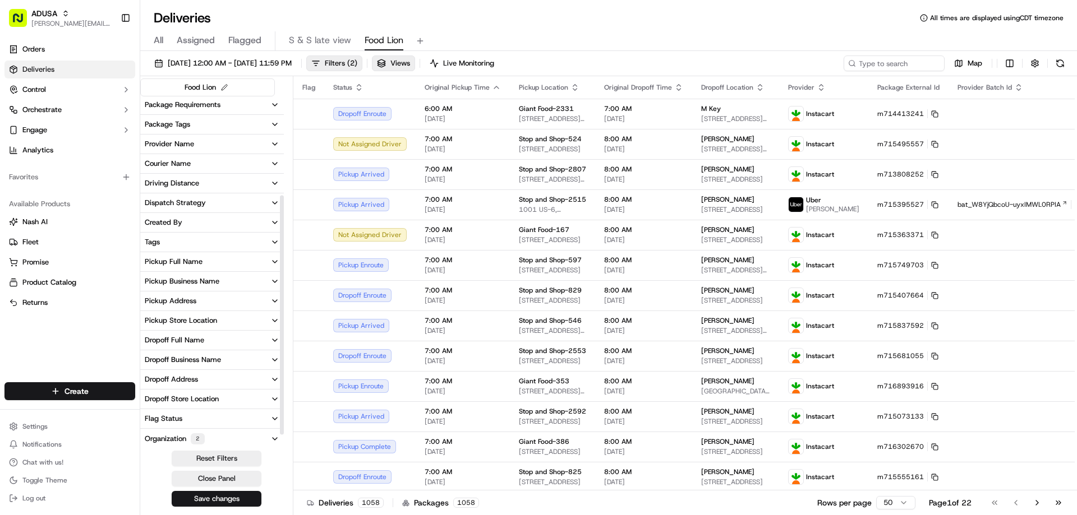
scroll to position [162, 0]
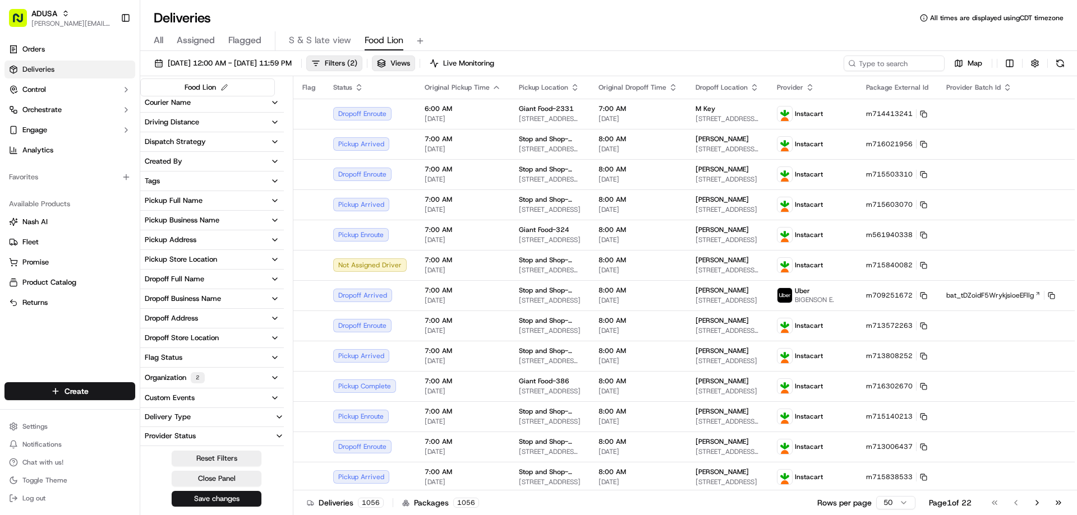
click at [170, 380] on div "Organization 2" at bounding box center [175, 377] width 60 height 11
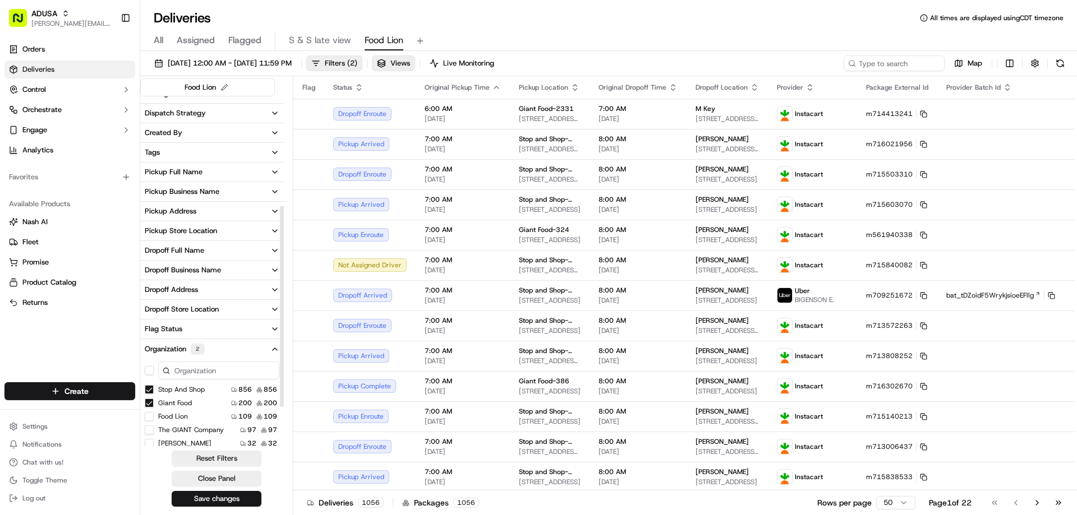
scroll to position [218, 0]
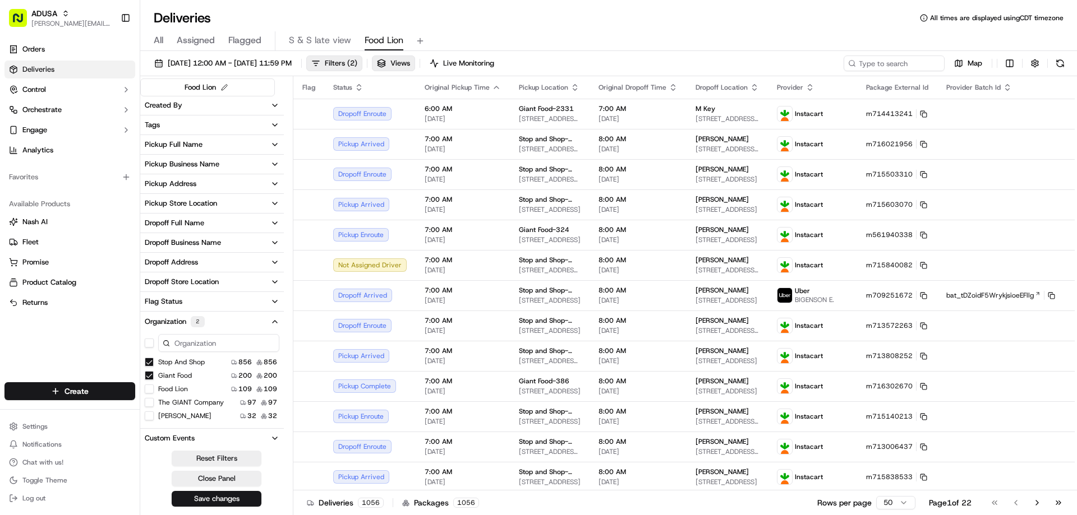
click at [149, 361] on button "Stop and Shop" at bounding box center [149, 362] width 9 height 9
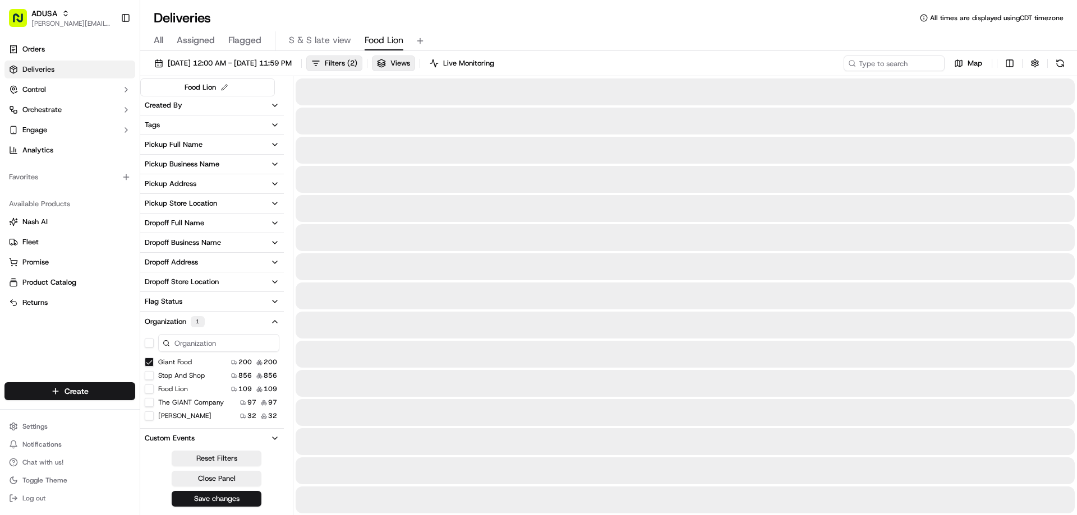
click at [148, 363] on button "Giant Food" at bounding box center [149, 362] width 9 height 9
click at [149, 389] on button "Food Lion" at bounding box center [149, 388] width 9 height 9
click at [149, 404] on button "The GIANT Company" at bounding box center [149, 402] width 9 height 9
click at [149, 415] on button "[PERSON_NAME]" at bounding box center [149, 416] width 9 height 9
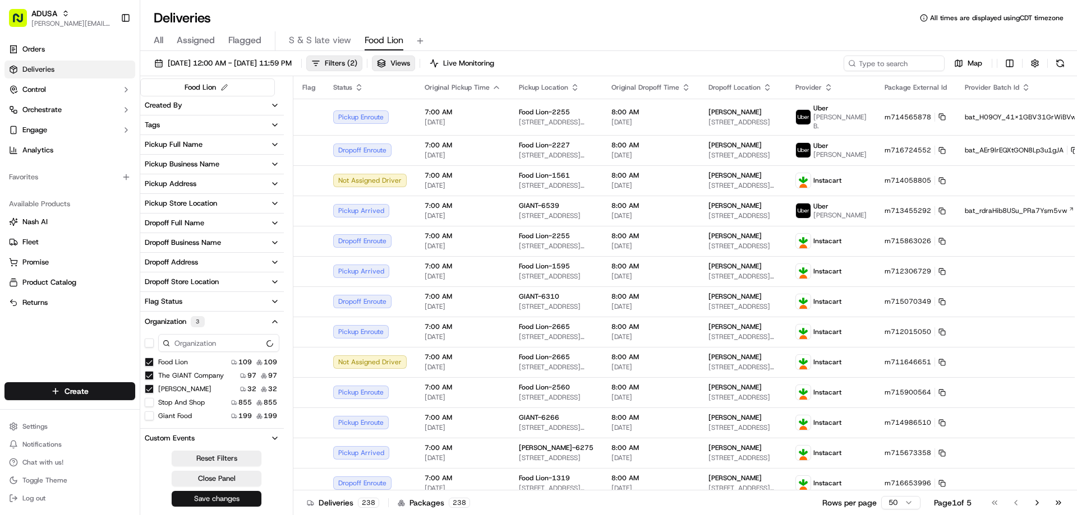
click at [183, 500] on button "Save changes" at bounding box center [217, 499] width 90 height 16
click at [537, 19] on div "Deliveries All times are displayed using CDT timezone" at bounding box center [608, 18] width 937 height 18
click at [415, 63] on button "Views" at bounding box center [393, 64] width 43 height 16
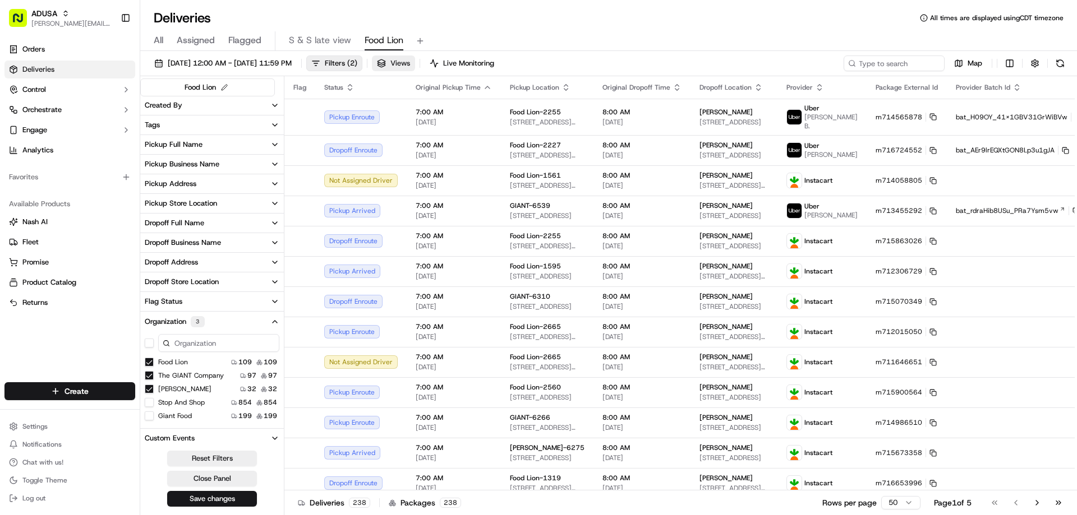
click at [410, 64] on span "Views" at bounding box center [400, 63] width 20 height 10
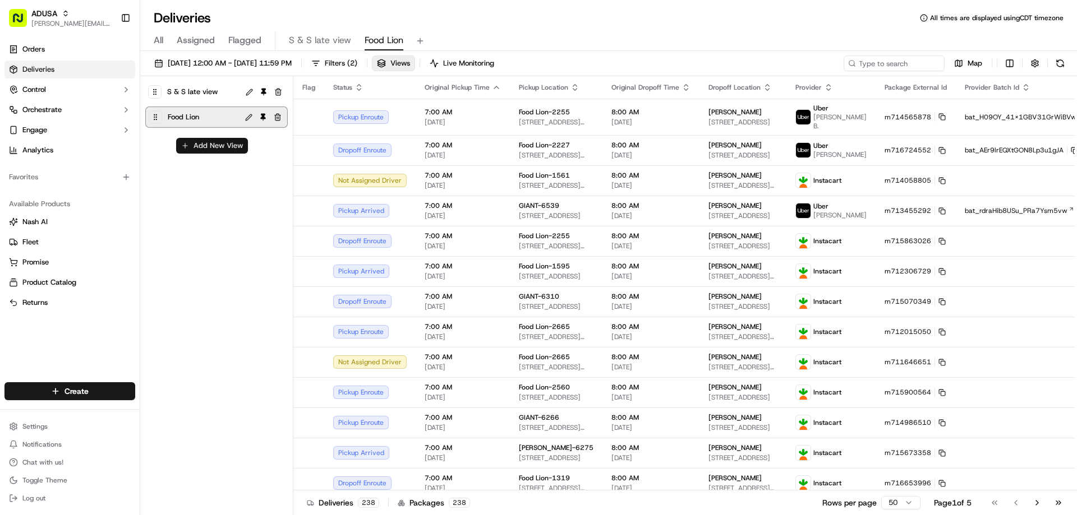
click at [232, 150] on button "Add New View" at bounding box center [212, 146] width 72 height 16
click at [185, 150] on input at bounding box center [193, 150] width 89 height 16
type input "Food Lion Problems"
click at [247, 151] on button "submit" at bounding box center [246, 150] width 14 height 14
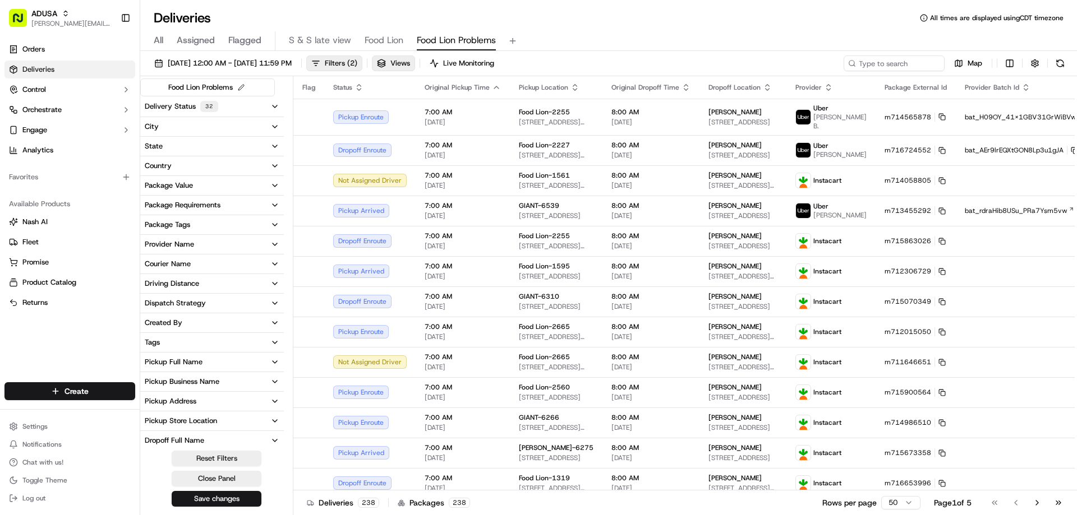
click at [226, 110] on button "Delivery Status 32" at bounding box center [212, 106] width 144 height 20
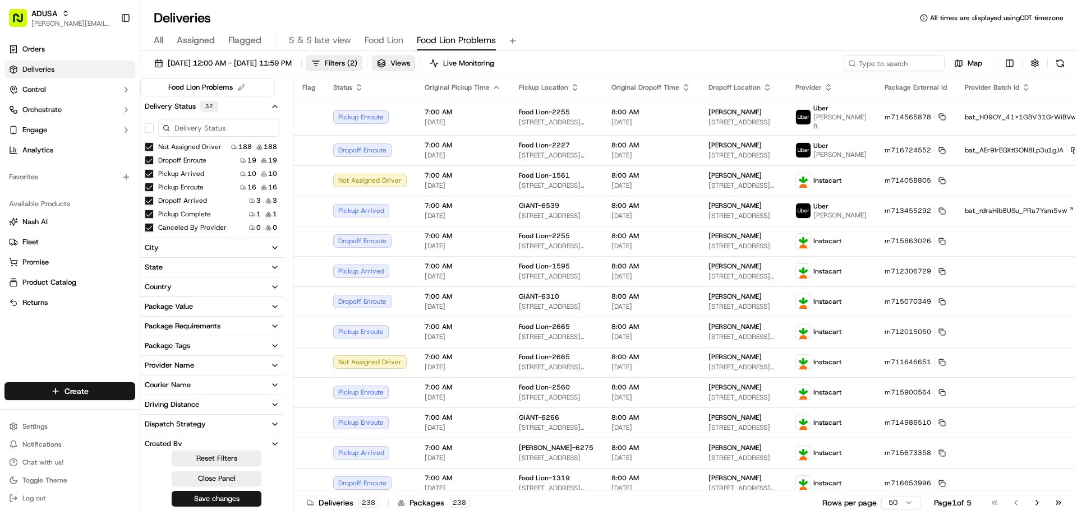
click at [150, 145] on button "Not Assigned Driver" at bounding box center [149, 146] width 9 height 9
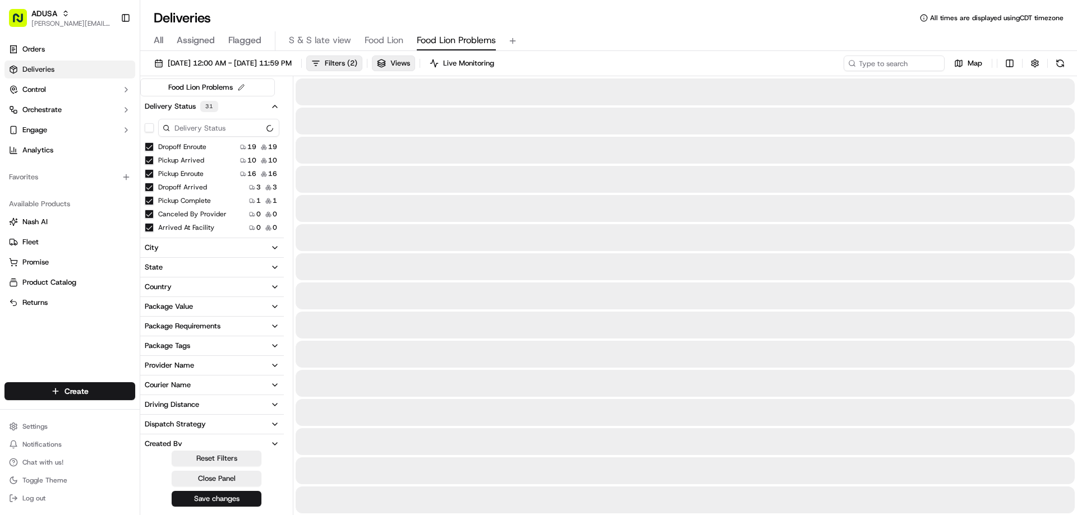
click at [147, 146] on button "Dropoff Enroute" at bounding box center [149, 146] width 9 height 9
click at [150, 145] on button "Pickup Arrived" at bounding box center [149, 146] width 9 height 9
click at [150, 145] on button "Pickup Enroute" at bounding box center [149, 146] width 9 height 9
click at [150, 147] on button "Dropoff Arrived" at bounding box center [149, 146] width 9 height 9
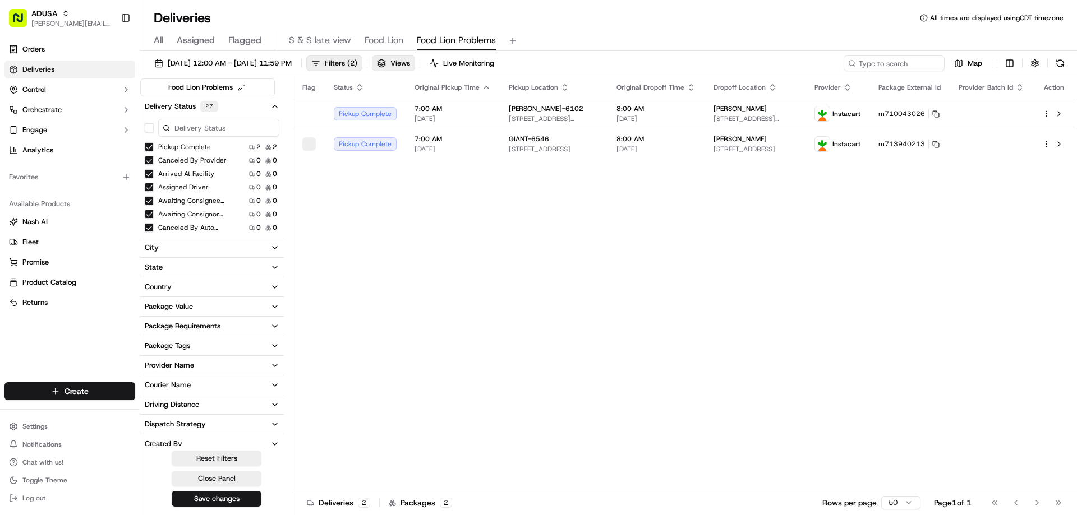
click at [150, 147] on button "Pickup Complete" at bounding box center [149, 146] width 9 height 9
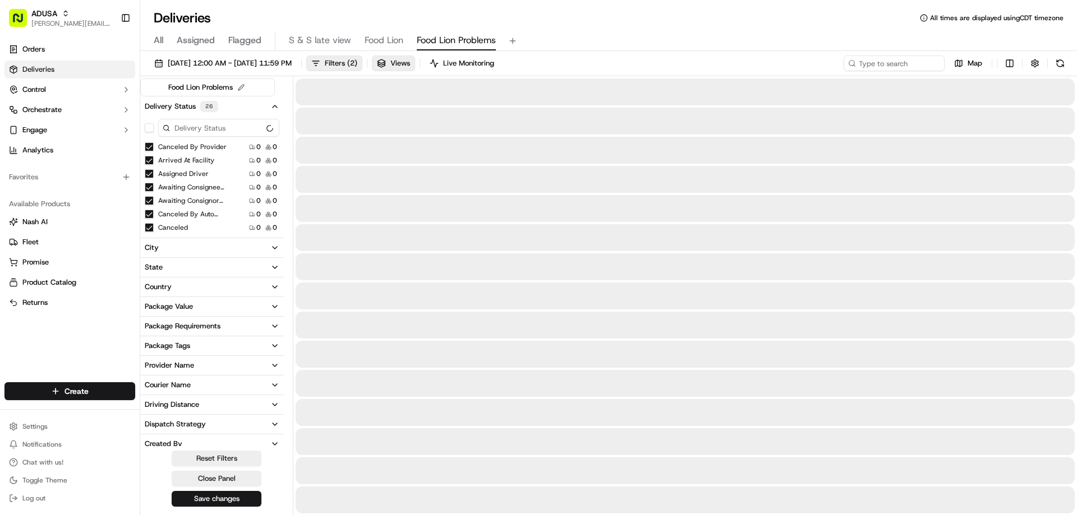
click at [150, 162] on button "Arrived At Facility" at bounding box center [149, 160] width 9 height 9
click at [150, 162] on button "Assigned Driver" at bounding box center [149, 160] width 9 height 9
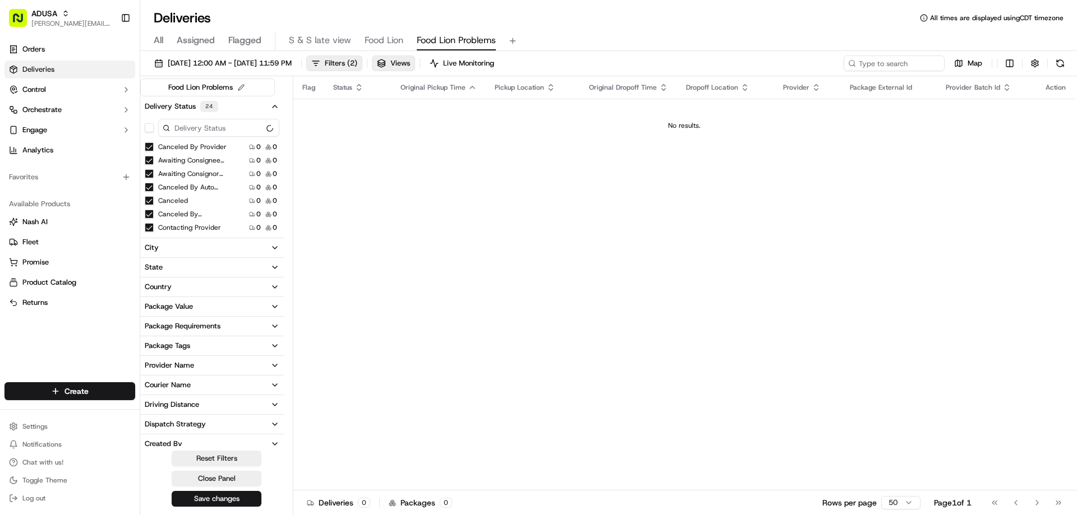
click at [150, 162] on button "Awaiting Consignee Pickup" at bounding box center [149, 160] width 9 height 9
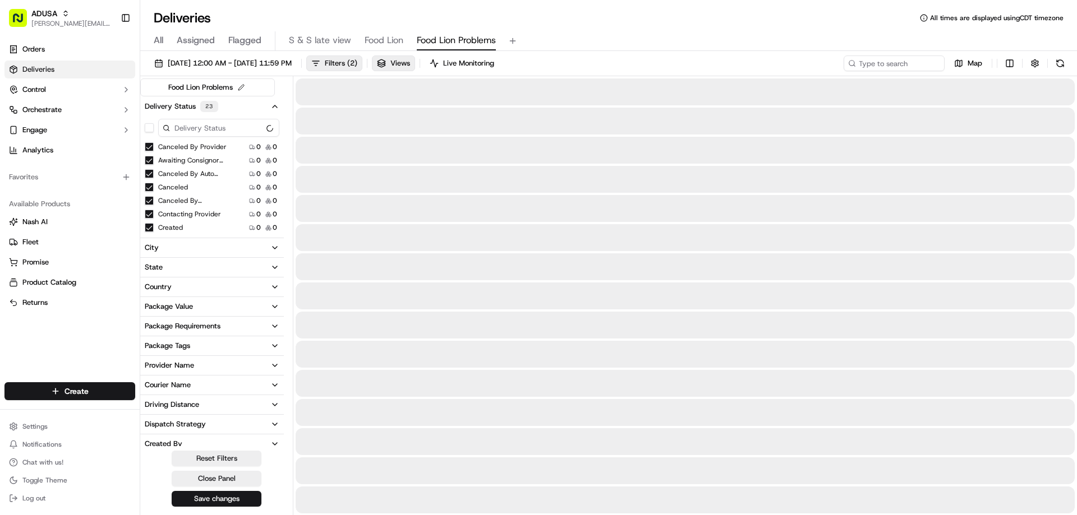
click at [151, 161] on button "Awaiting Consignor Dropoff" at bounding box center [149, 160] width 9 height 9
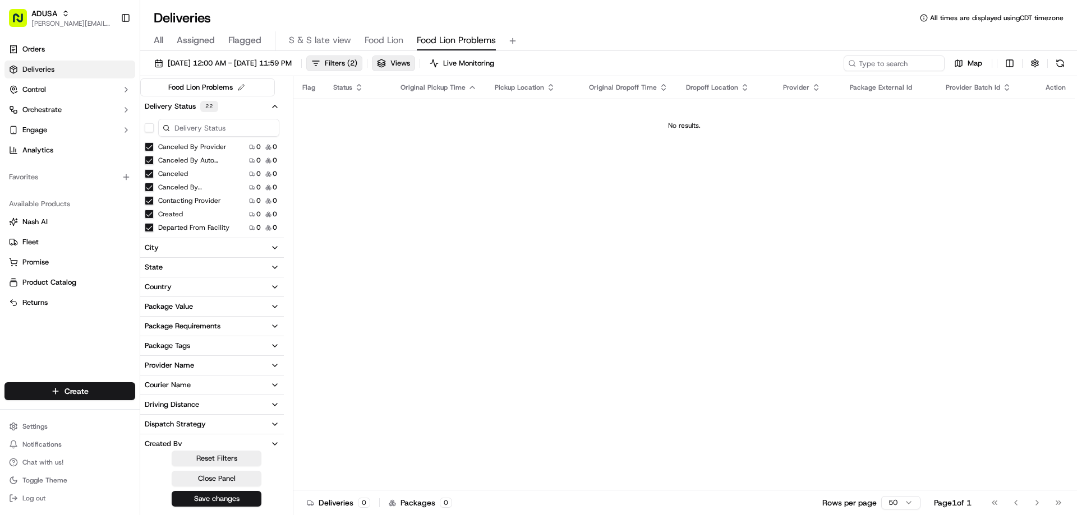
click at [148, 228] on button "Departed From Facility" at bounding box center [149, 227] width 9 height 9
click at [151, 187] on button "Dispatched To Provider" at bounding box center [149, 185] width 9 height 9
click at [148, 211] on button "In Transit" at bounding box center [149, 212] width 9 height 9
type button "on"
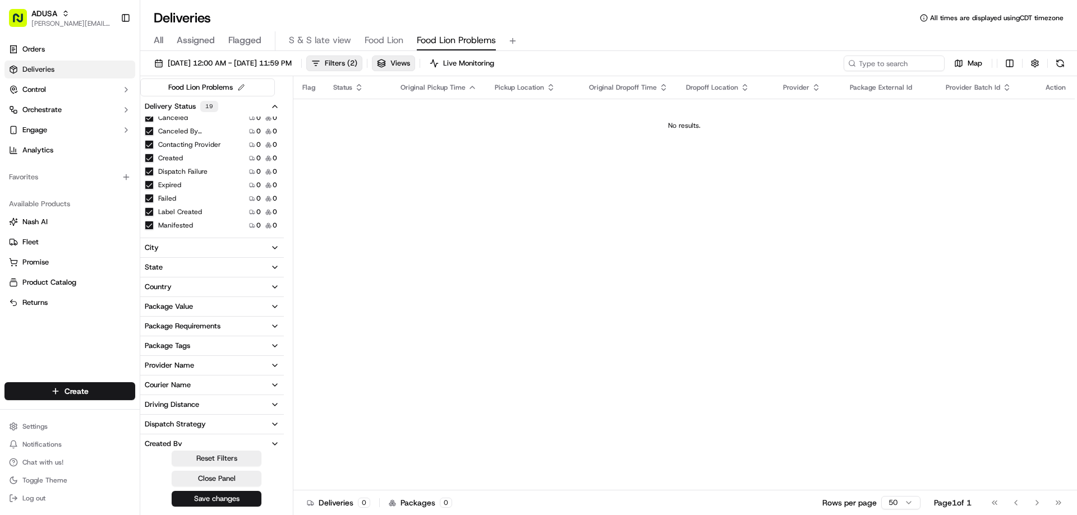
click at [150, 211] on button "Label Created" at bounding box center [149, 212] width 9 height 9
click at [146, 211] on button "Manifested" at bounding box center [149, 212] width 9 height 9
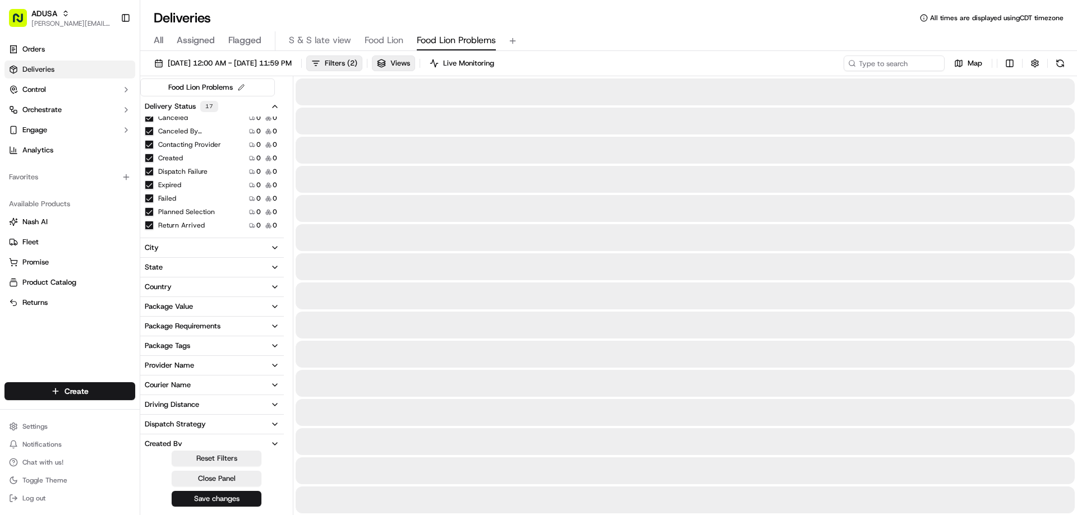
scroll to position [112, 0]
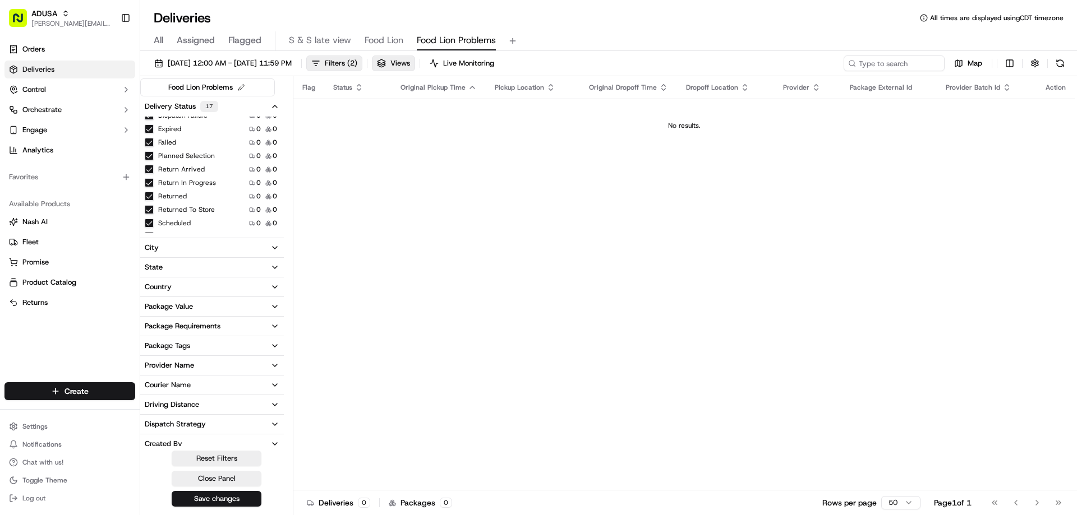
click at [148, 210] on button "Returned To Store" at bounding box center [149, 209] width 9 height 9
click at [150, 208] on button "Scheduled" at bounding box center [149, 209] width 9 height 9
click at [150, 208] on button "Sent To Provider" at bounding box center [149, 209] width 9 height 9
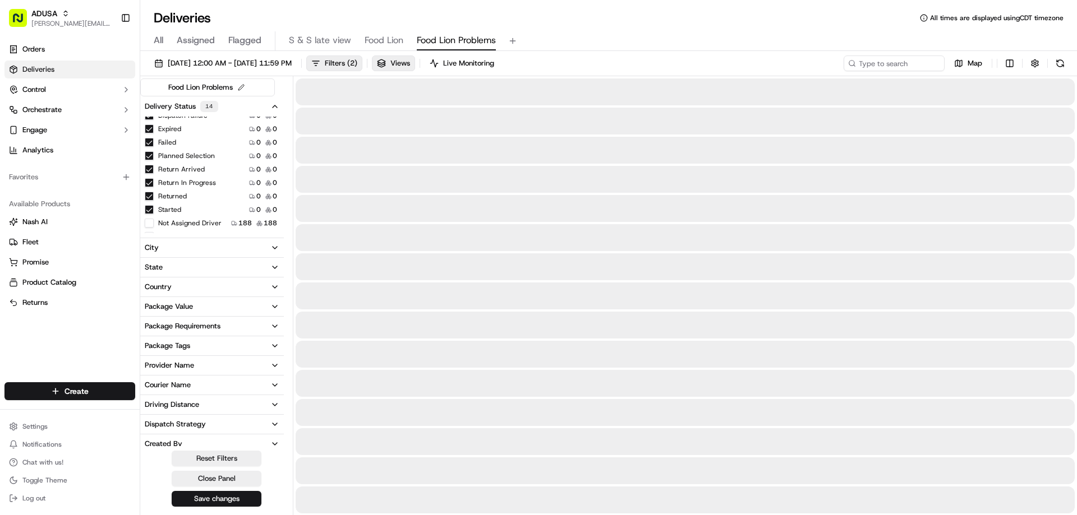
click at [148, 210] on button "Started" at bounding box center [149, 209] width 9 height 9
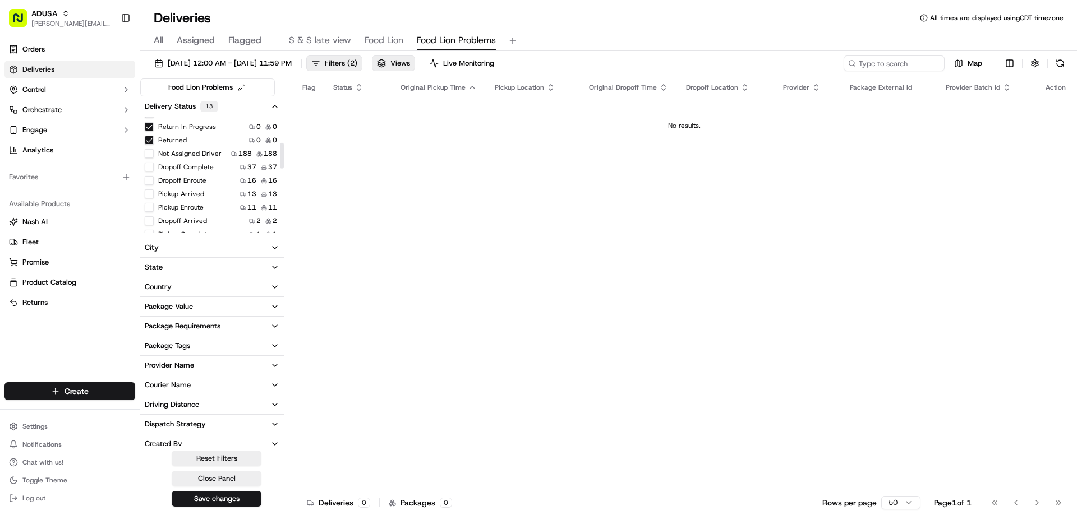
scroll to position [112, 0]
click at [149, 156] on button "Planned Selection" at bounding box center [149, 155] width 9 height 9
click at [216, 503] on button "Save changes" at bounding box center [217, 499] width 90 height 16
click at [410, 67] on span "Views" at bounding box center [400, 63] width 20 height 10
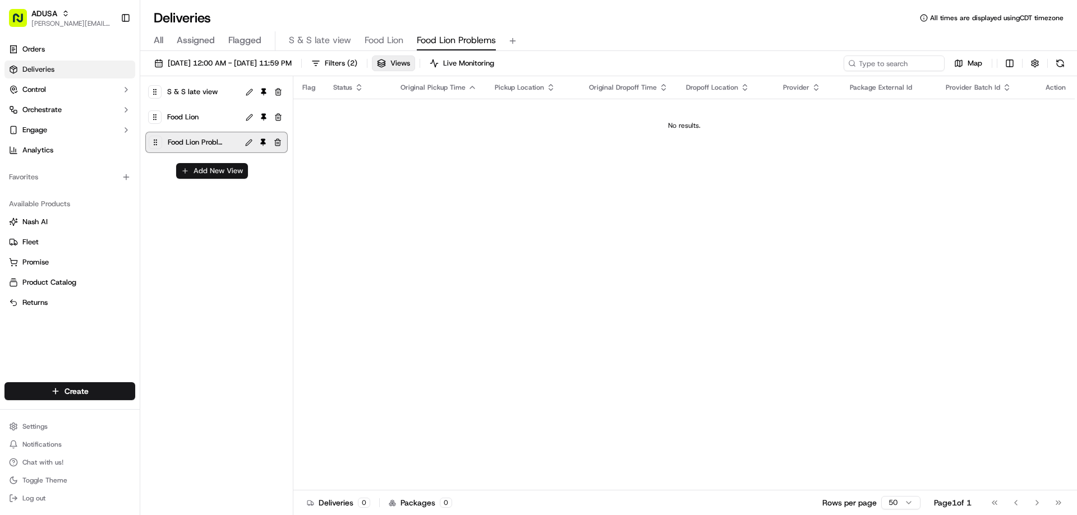
click at [207, 174] on button "Add New View" at bounding box center [212, 171] width 72 height 16
click at [186, 175] on input at bounding box center [193, 175] width 89 height 16
type input "S & S Problems"
click at [245, 175] on button "submit" at bounding box center [246, 175] width 14 height 14
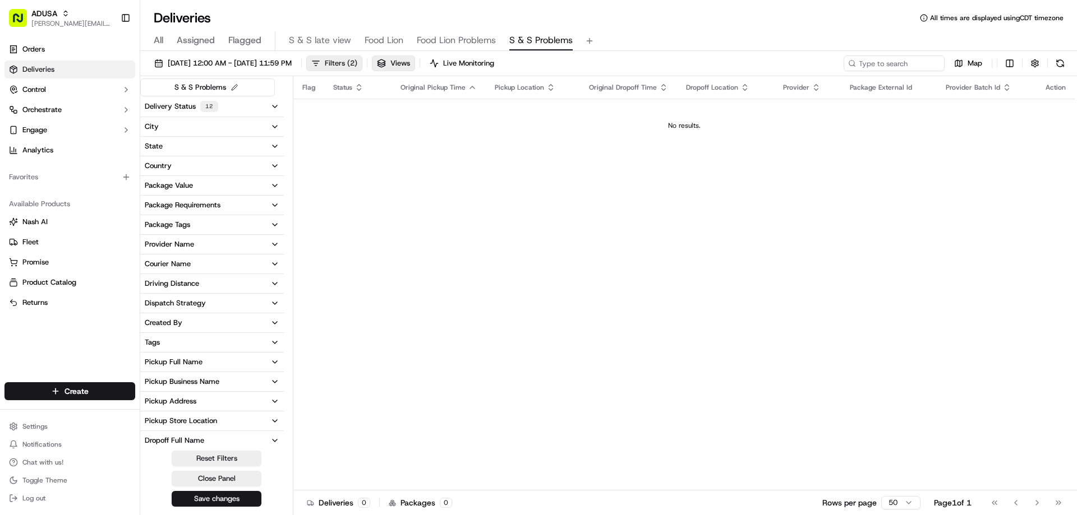
click at [362, 59] on button "Filters ( 2 )" at bounding box center [334, 64] width 56 height 16
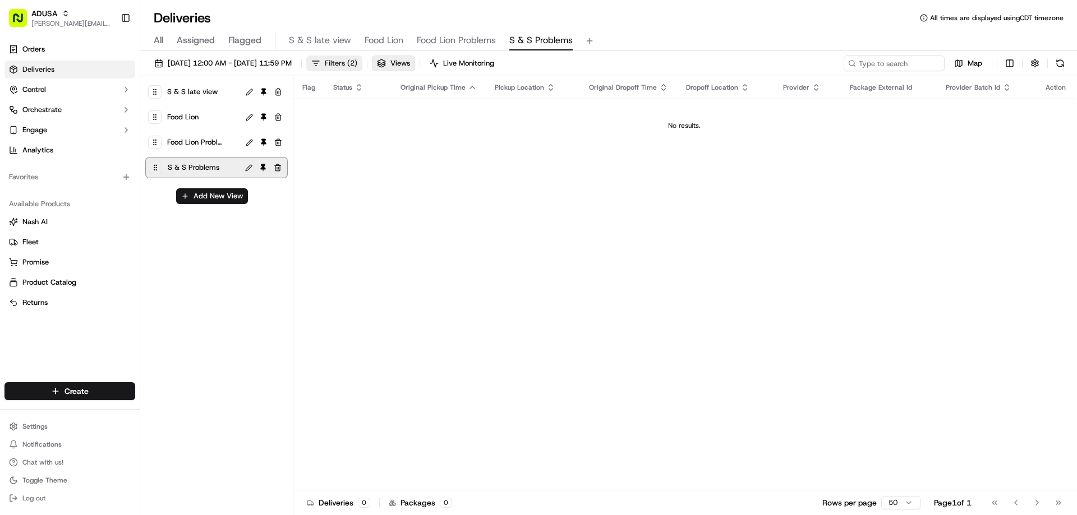
click at [357, 59] on span "Filters ( 2 )" at bounding box center [341, 63] width 33 height 10
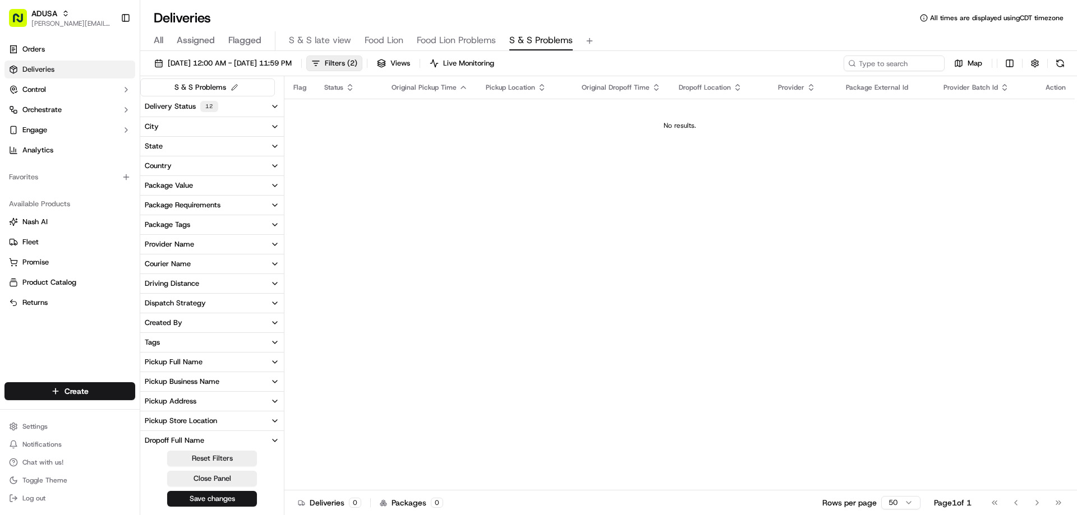
click at [181, 105] on div "Delivery Status 12" at bounding box center [181, 106] width 73 height 11
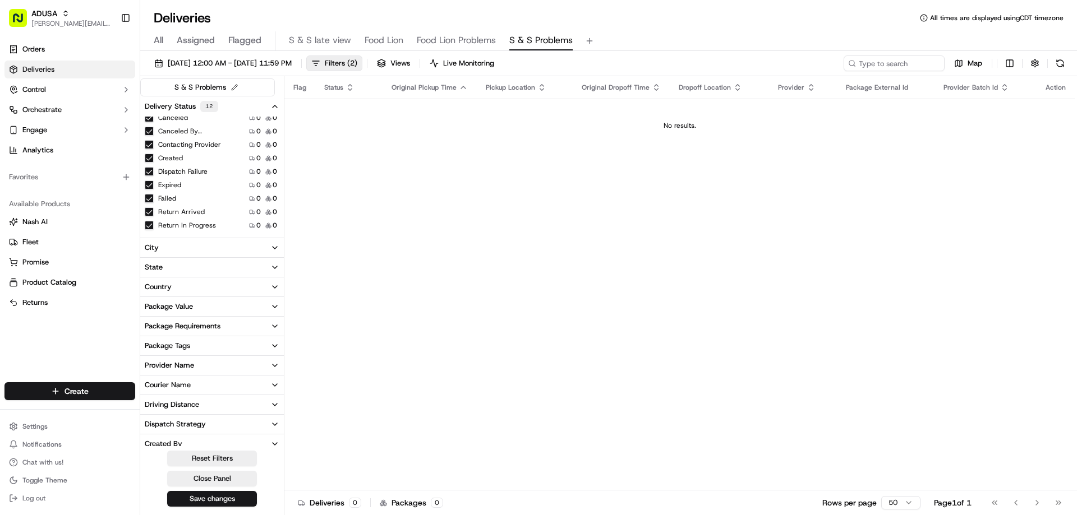
scroll to position [112, 0]
click at [151, 197] on button "Not Assigned Driver" at bounding box center [149, 196] width 9 height 9
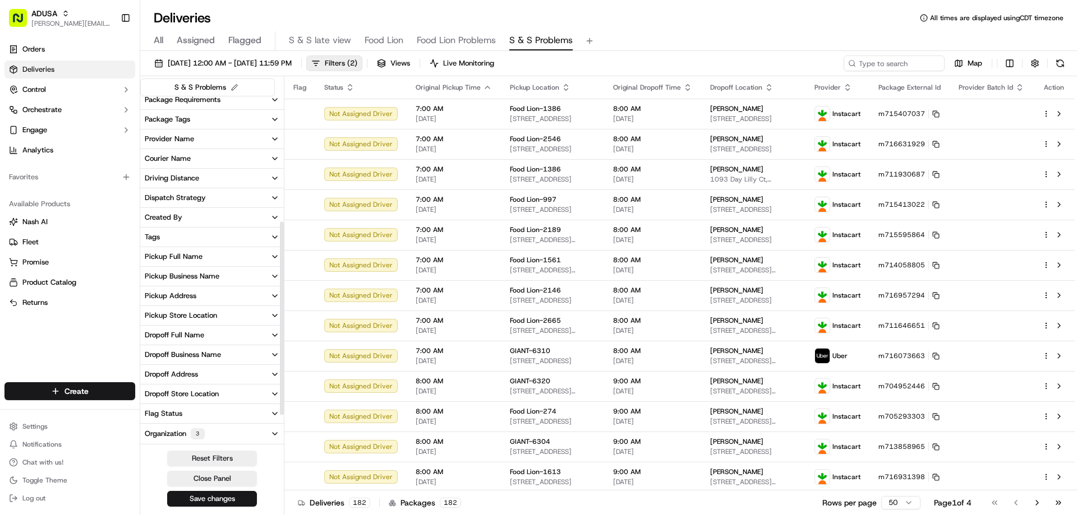
scroll to position [283, 0]
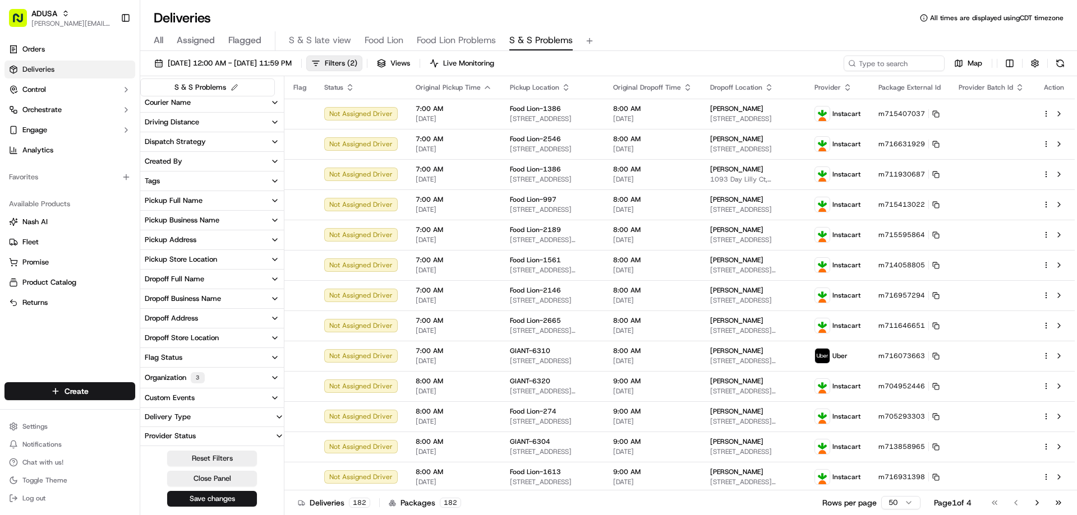
click at [183, 378] on div "Organization 3" at bounding box center [175, 377] width 60 height 11
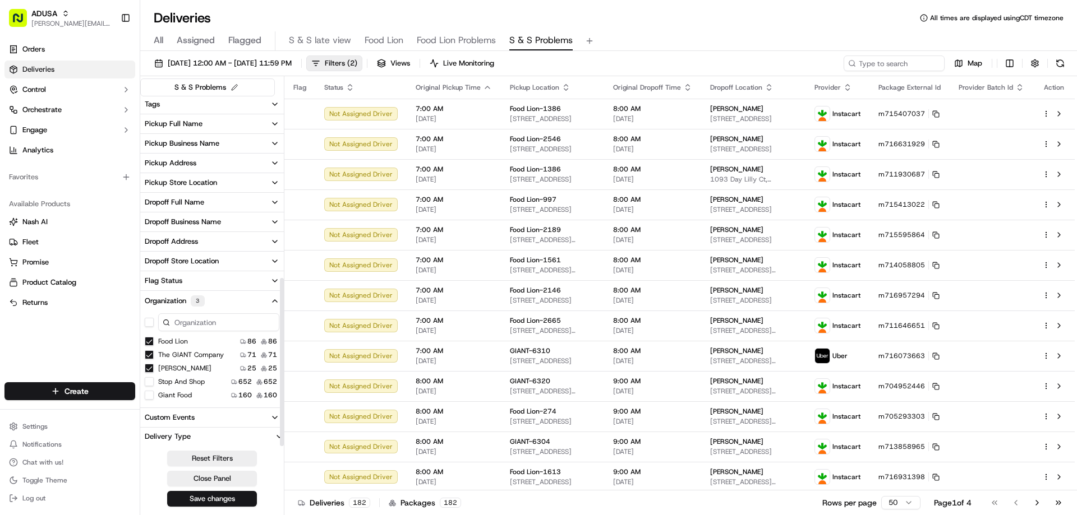
scroll to position [379, 0]
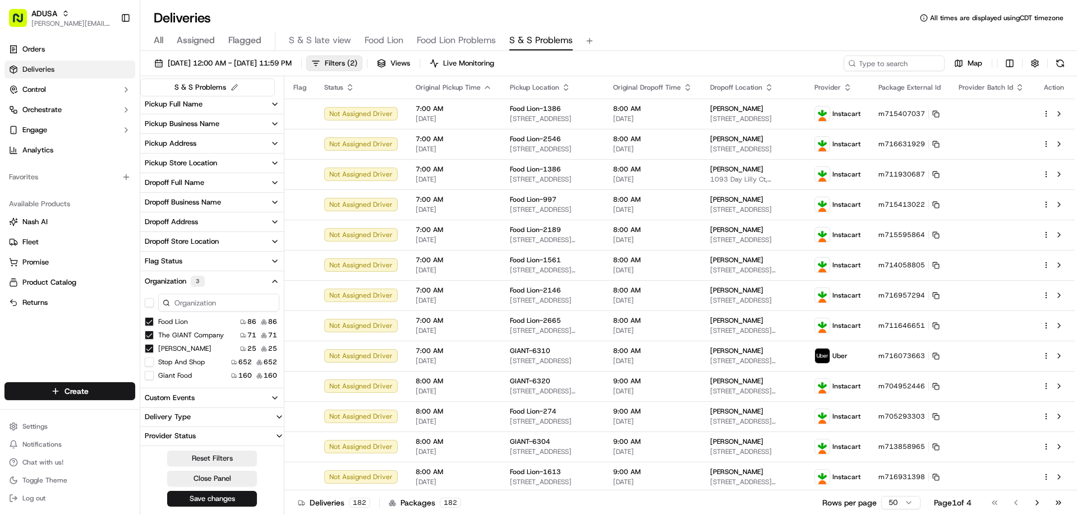
click at [150, 324] on button "Food Lion" at bounding box center [149, 321] width 9 height 9
click at [148, 320] on button "The GIANT Company" at bounding box center [149, 321] width 9 height 9
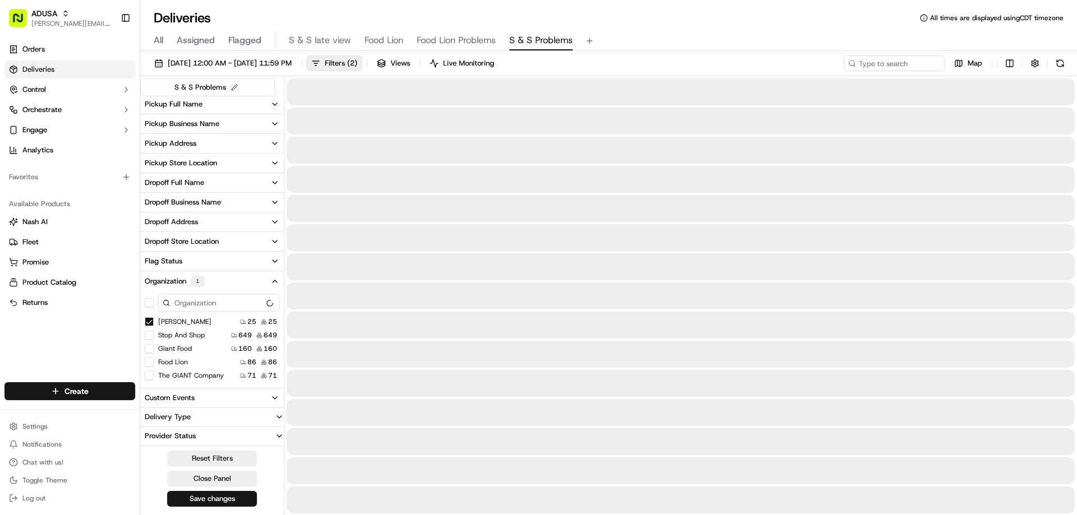
click at [149, 320] on button "[PERSON_NAME]" at bounding box center [149, 321] width 9 height 9
click at [149, 321] on button "Stop and Shop" at bounding box center [149, 321] width 9 height 9
click at [153, 334] on button "Giant Food" at bounding box center [149, 335] width 9 height 9
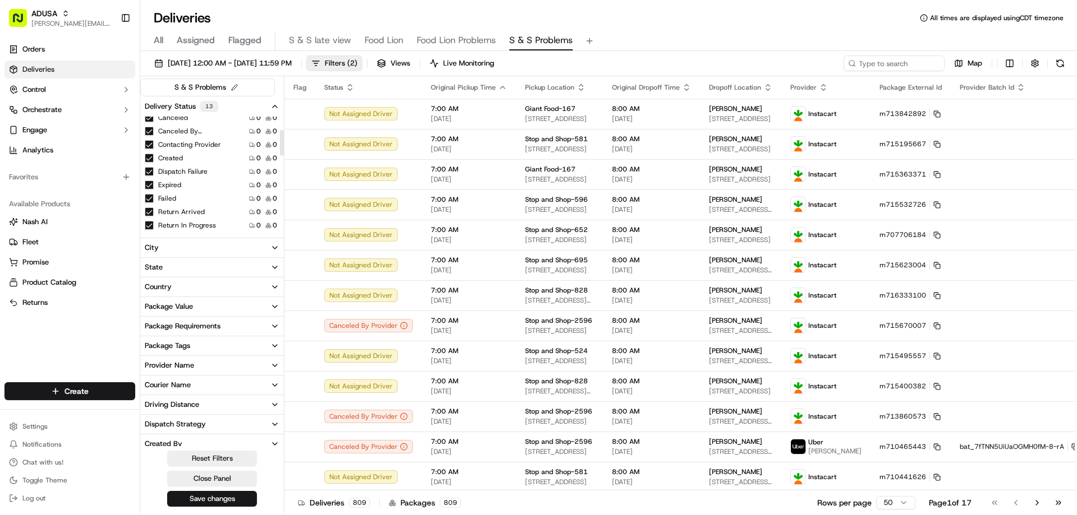
scroll to position [112, 0]
click at [150, 194] on button "Not Assigned Driver" at bounding box center [149, 196] width 9 height 9
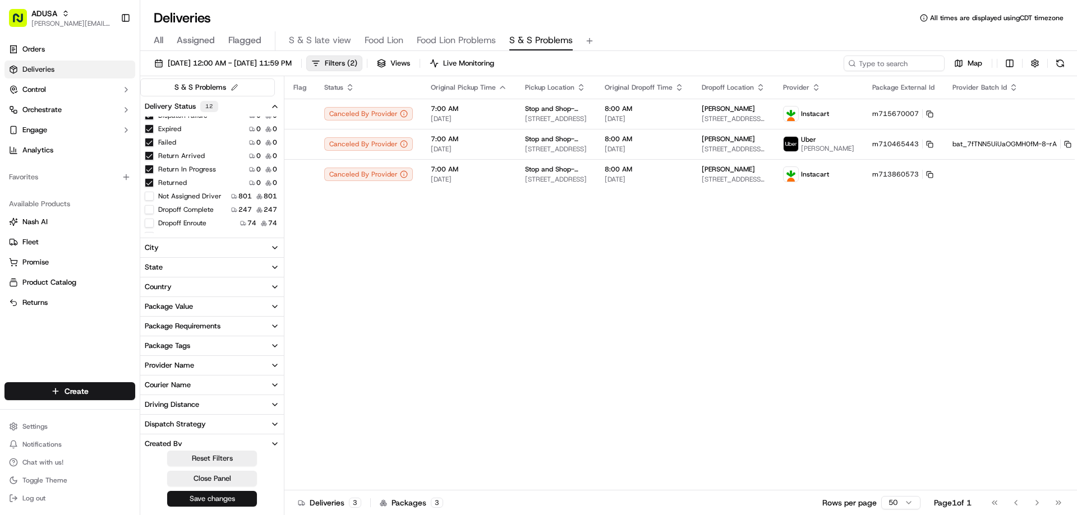
click at [202, 500] on button "Save changes" at bounding box center [212, 499] width 90 height 16
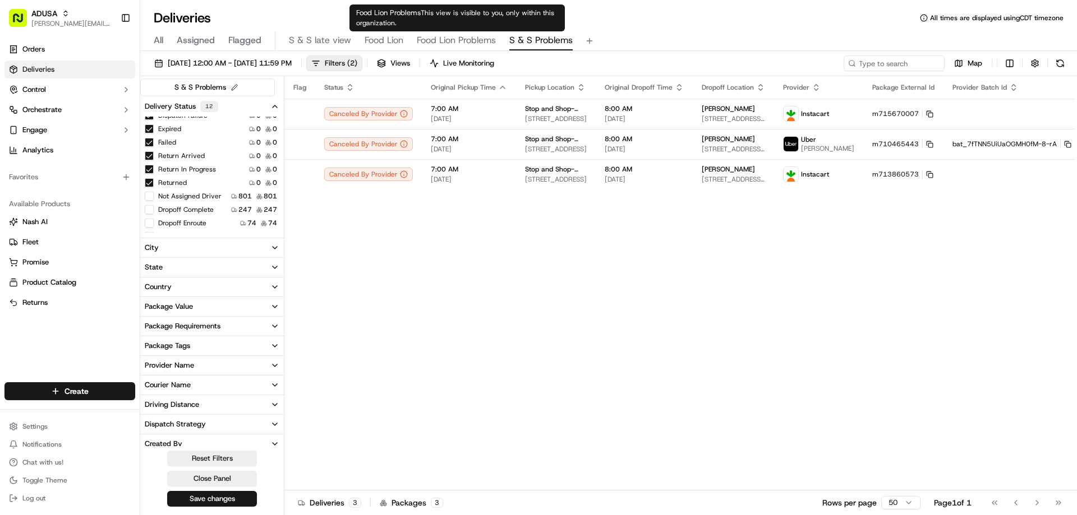
click at [471, 39] on span "Food Lion Problems" at bounding box center [456, 40] width 79 height 13
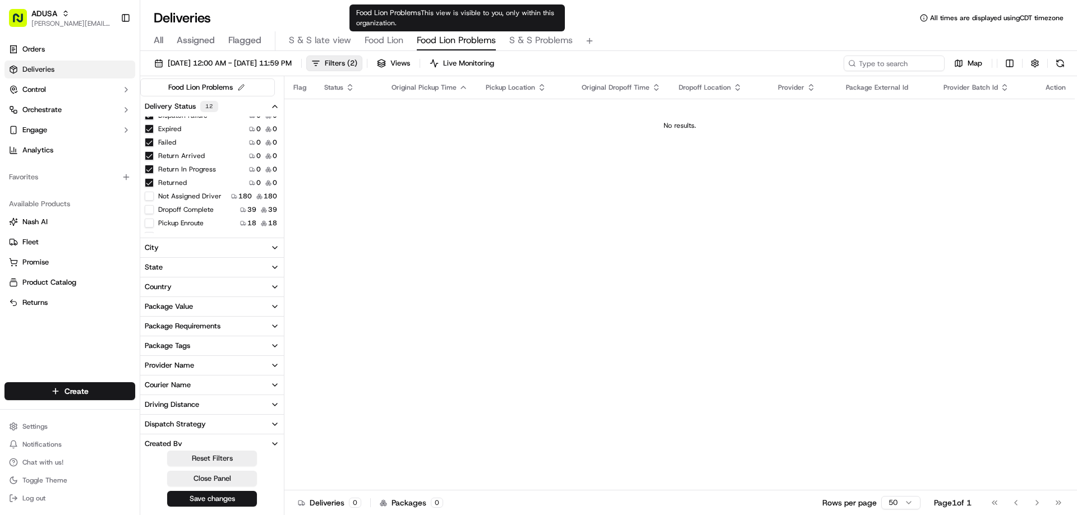
click at [385, 37] on span "Food Lion" at bounding box center [384, 40] width 39 height 13
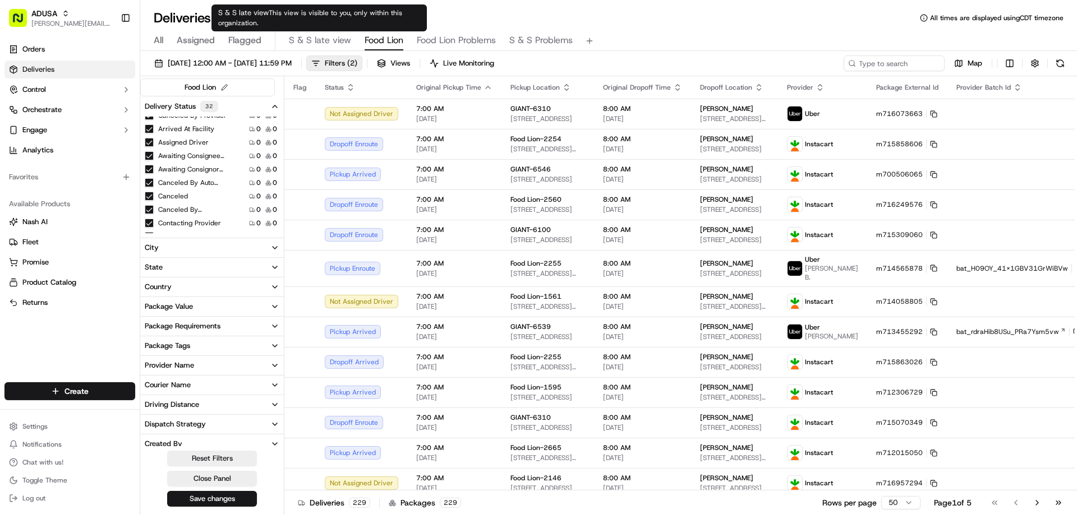
click at [322, 42] on span "S & S late view" at bounding box center [320, 40] width 62 height 13
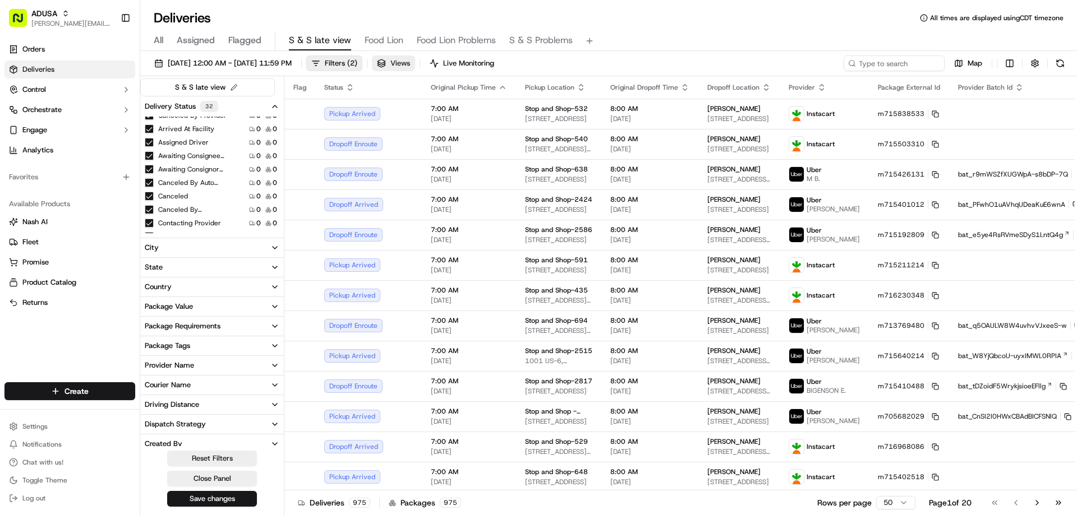
click at [415, 59] on button "Views" at bounding box center [393, 64] width 43 height 16
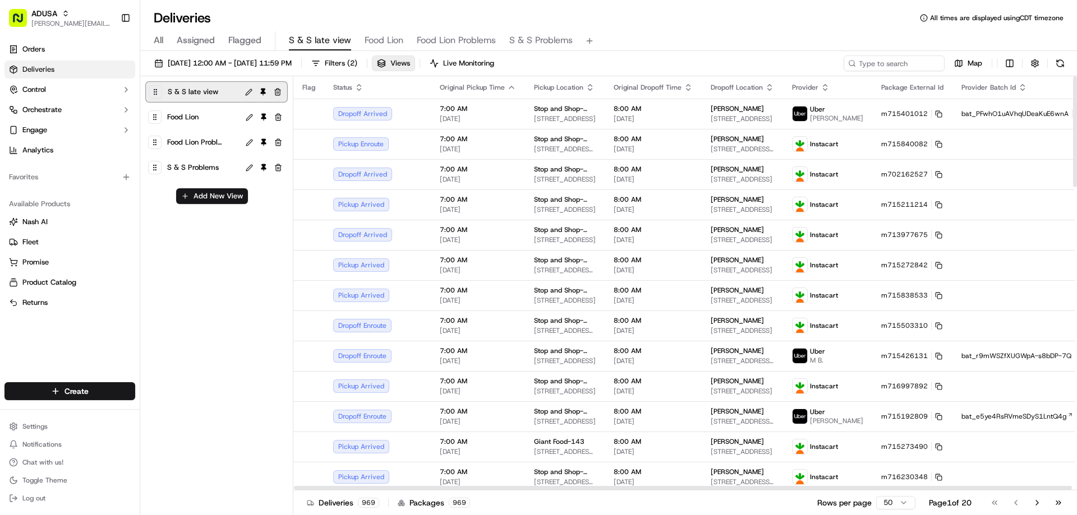
drag, startPoint x: 357, startPoint y: 88, endPoint x: 506, endPoint y: 85, distance: 149.8
click at [506, 85] on tr "Flag Status Original Pickup Time Pickup Location Original Dropoff Time Dropoff …" at bounding box center [718, 87] width 851 height 22
click at [415, 62] on button "Views" at bounding box center [393, 64] width 43 height 16
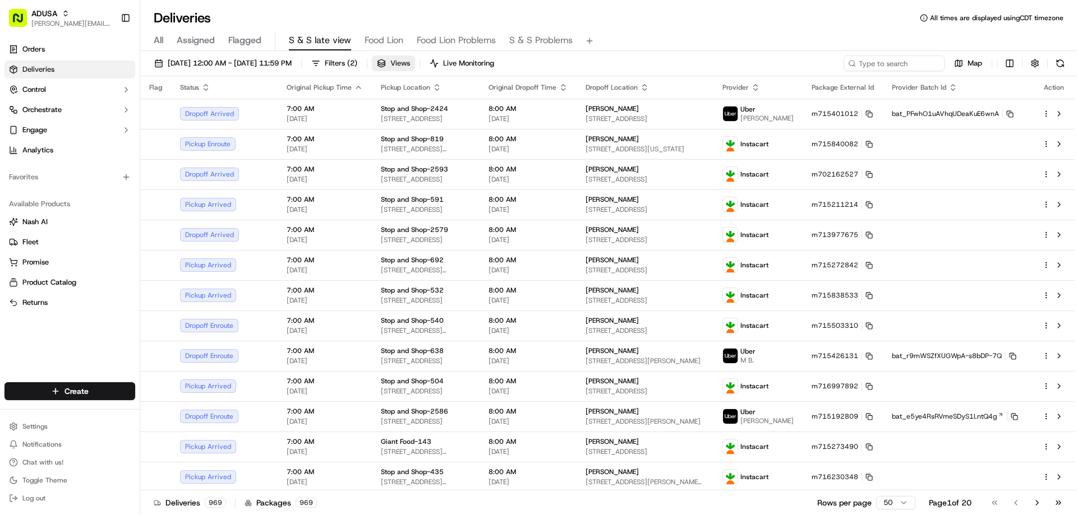
click at [415, 59] on button "Views" at bounding box center [393, 64] width 43 height 16
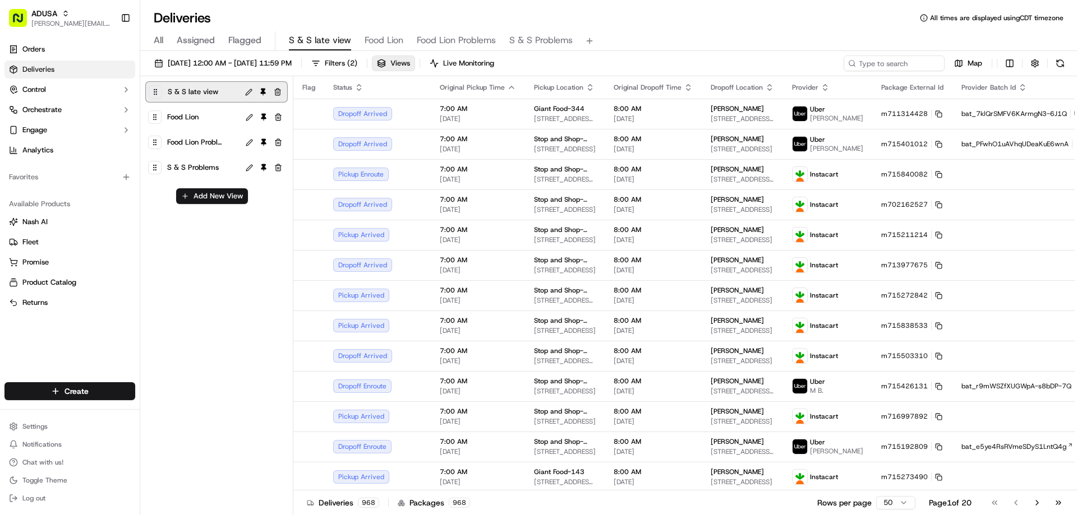
click at [155, 97] on div at bounding box center [155, 91] width 13 height 13
click at [156, 98] on div "S & S late view Food Lion Food Lion Problems S & S Problems" at bounding box center [216, 131] width 141 height 101
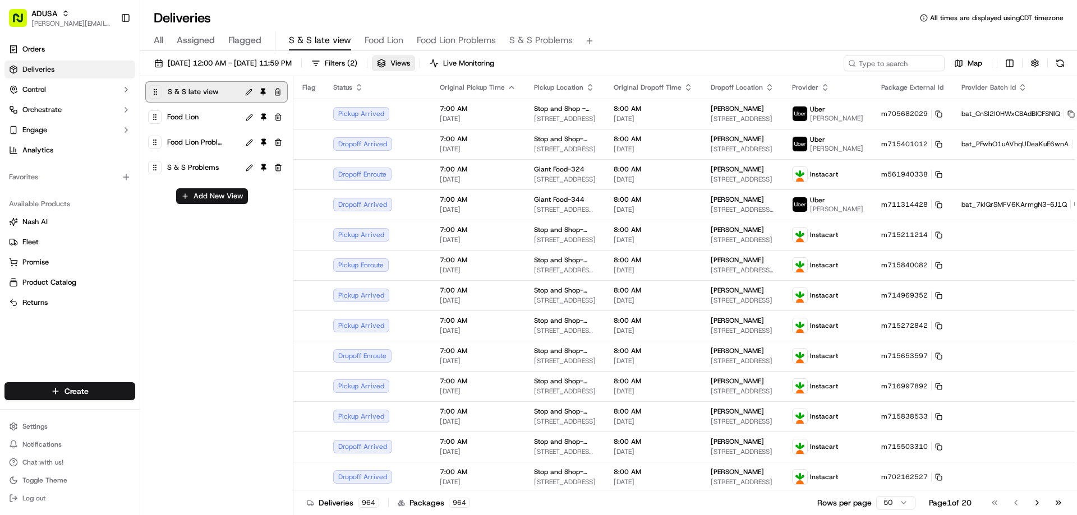
click at [497, 20] on div "Deliveries All times are displayed using CDT timezone" at bounding box center [608, 18] width 937 height 18
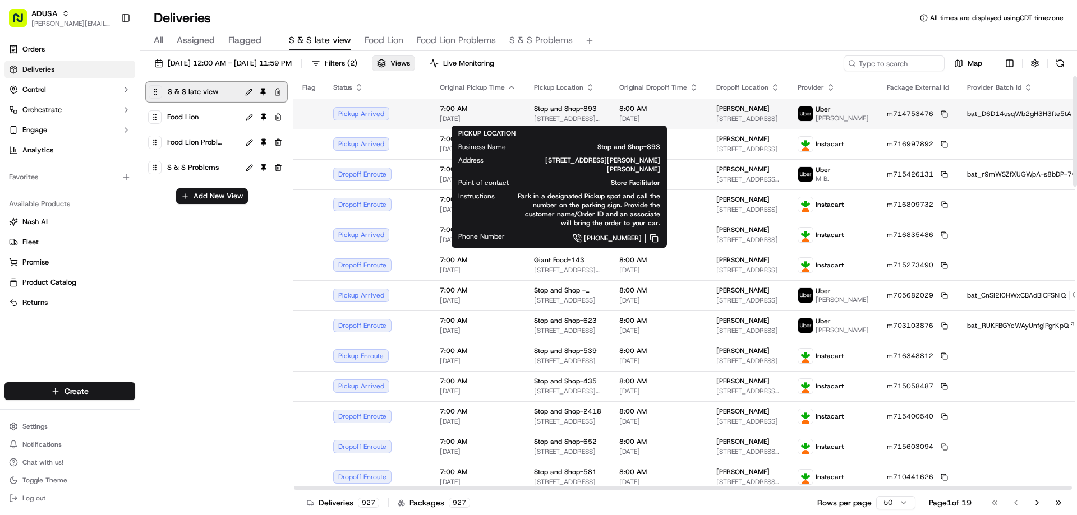
click at [537, 110] on span "Stop and Shop-893" at bounding box center [565, 108] width 63 height 9
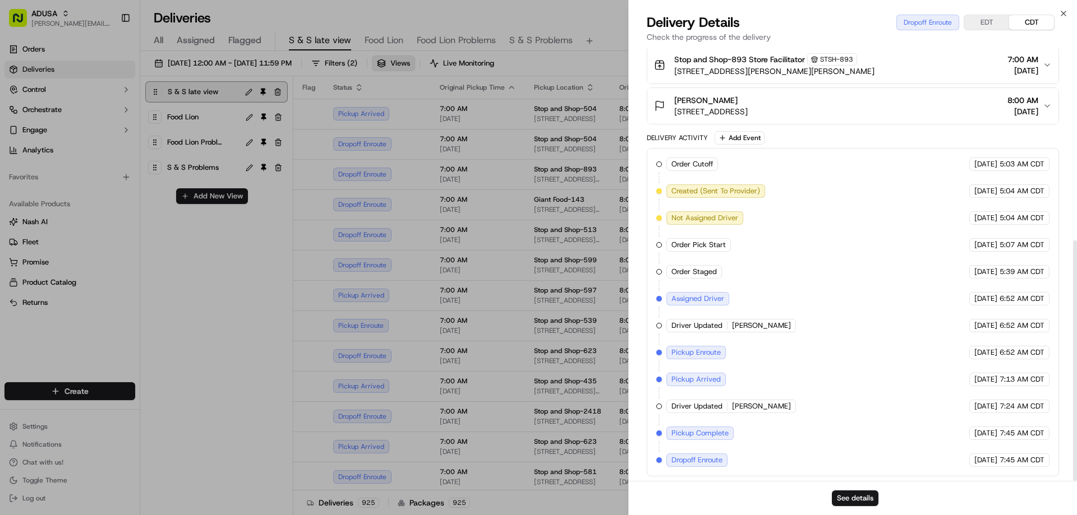
scroll to position [349, 0]
click at [537, 497] on button "See details" at bounding box center [855, 499] width 47 height 16
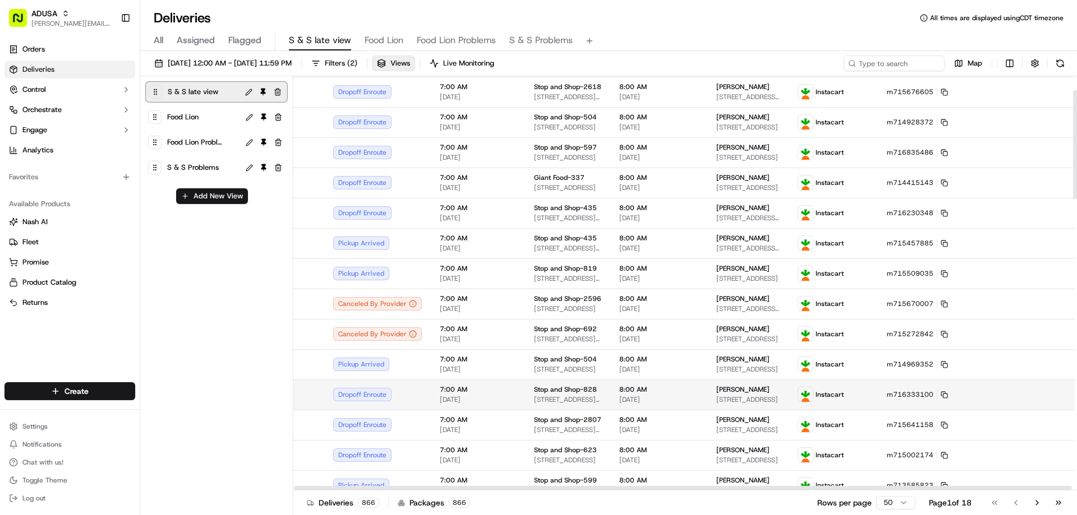
scroll to position [0, 0]
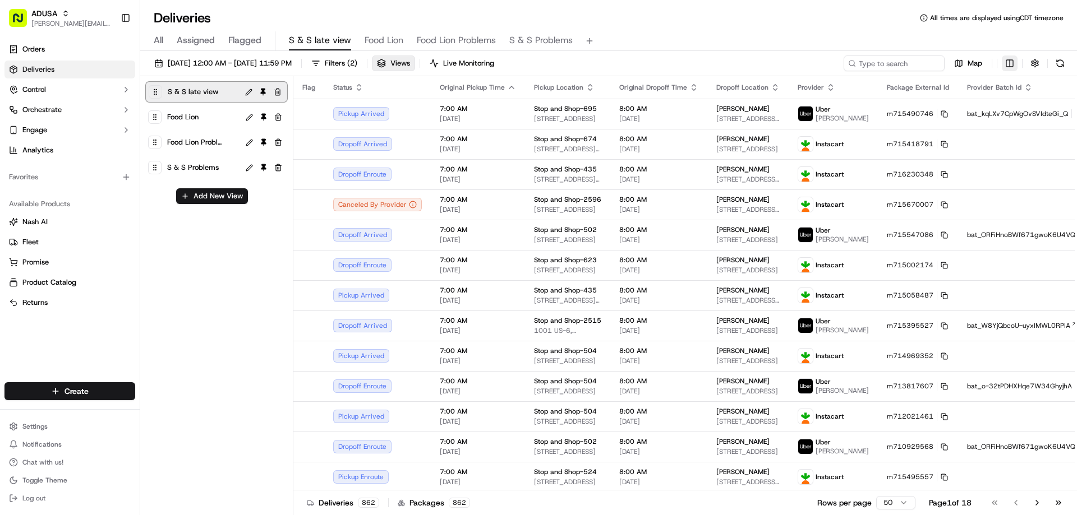
click at [537, 64] on html "[PERSON_NAME] [PERSON_NAME][EMAIL_ADDRESS][PERSON_NAME][DOMAIN_NAME] Toggle Sid…" at bounding box center [538, 257] width 1077 height 515
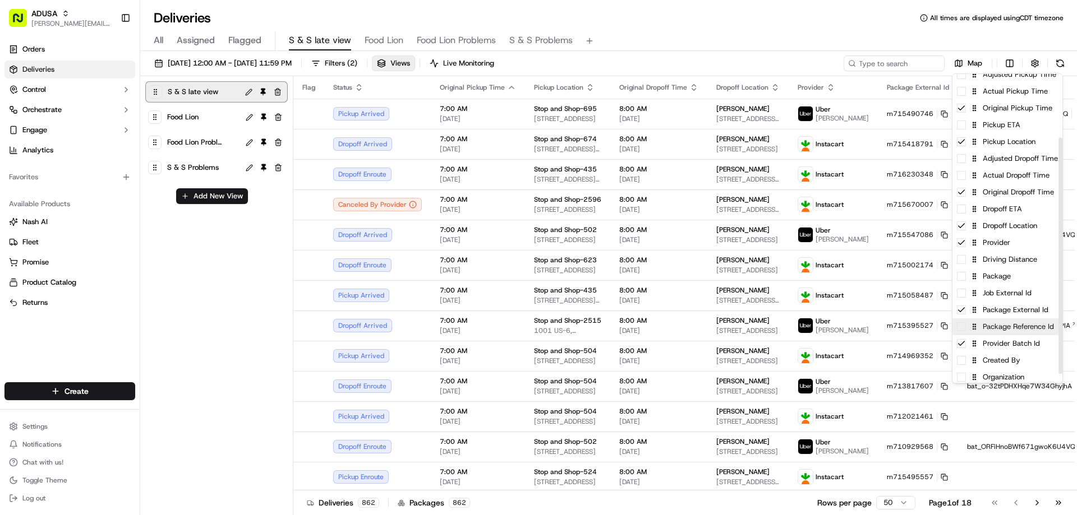
scroll to position [95, 0]
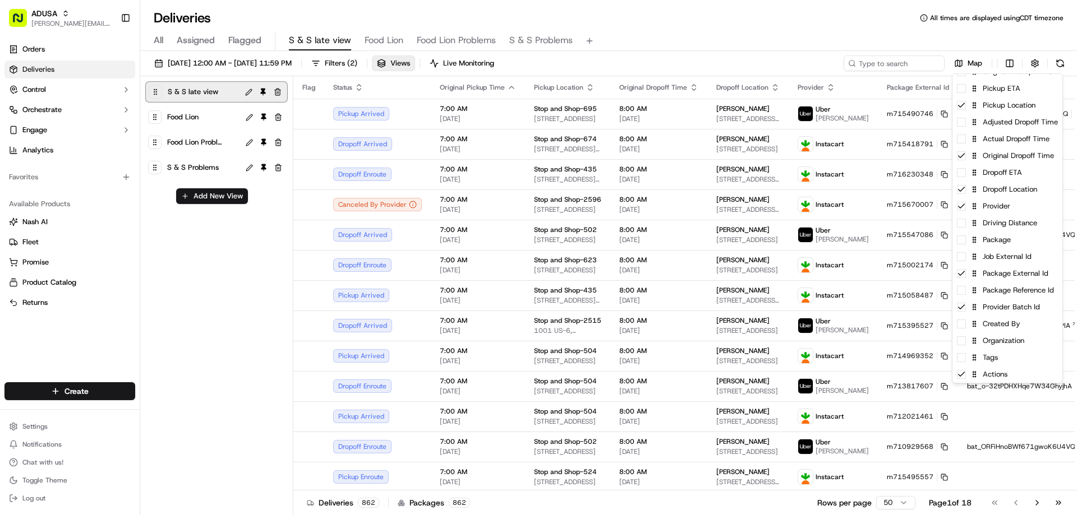
click at [537, 7] on html "[PERSON_NAME] [PERSON_NAME][EMAIL_ADDRESS][PERSON_NAME][DOMAIN_NAME] Toggle Sid…" at bounding box center [538, 257] width 1077 height 515
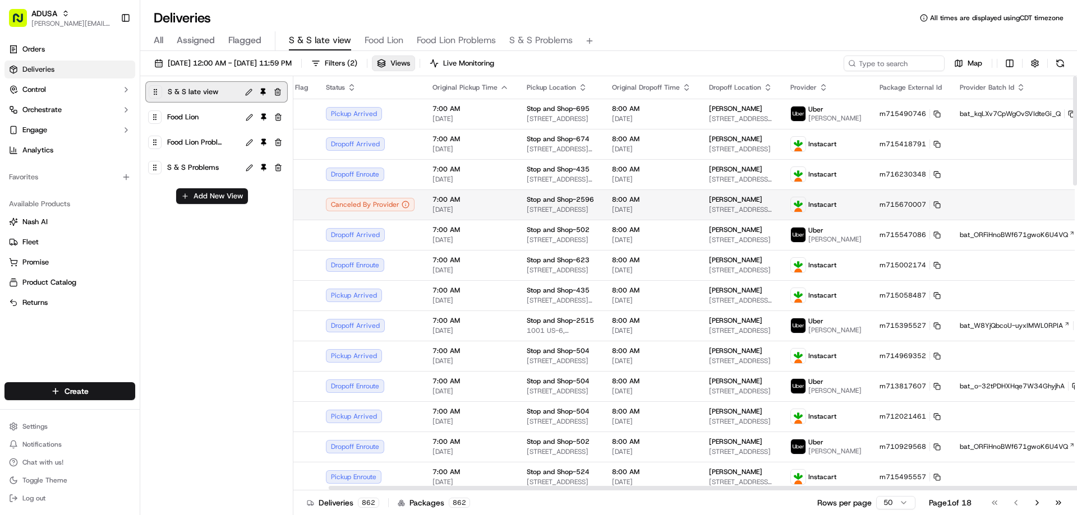
scroll to position [0, 36]
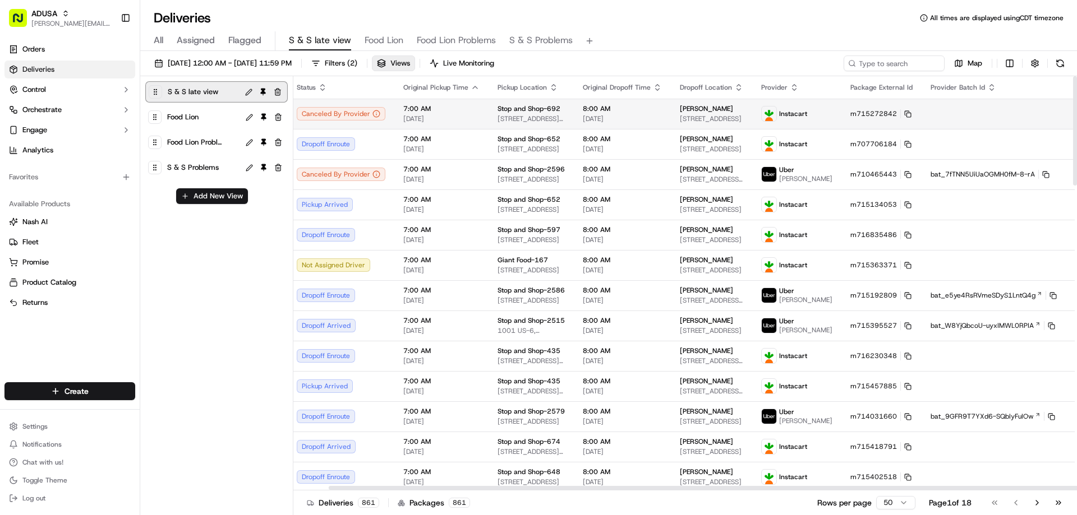
click at [537, 115] on button at bounding box center [1094, 113] width 13 height 13
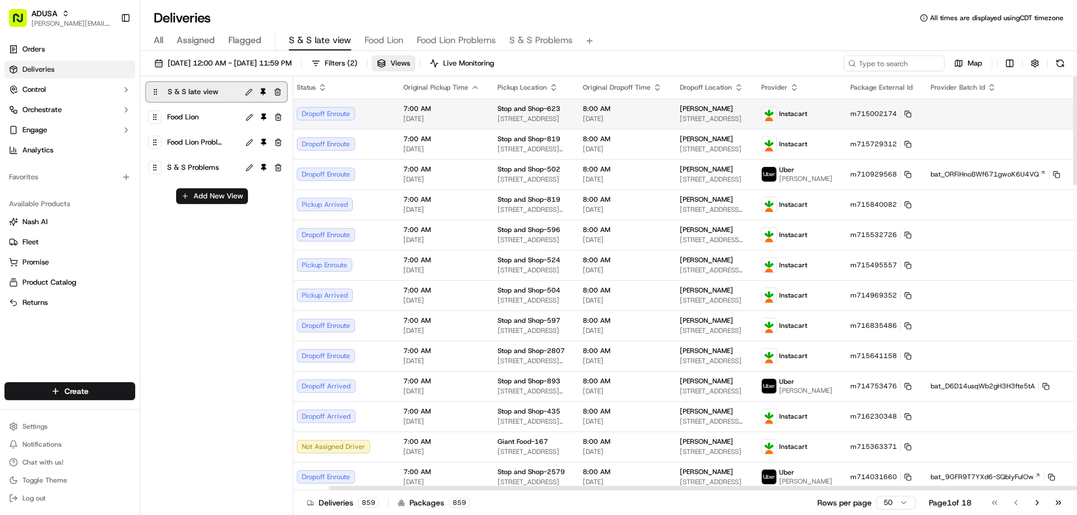
click at [537, 118] on div at bounding box center [1090, 113] width 24 height 13
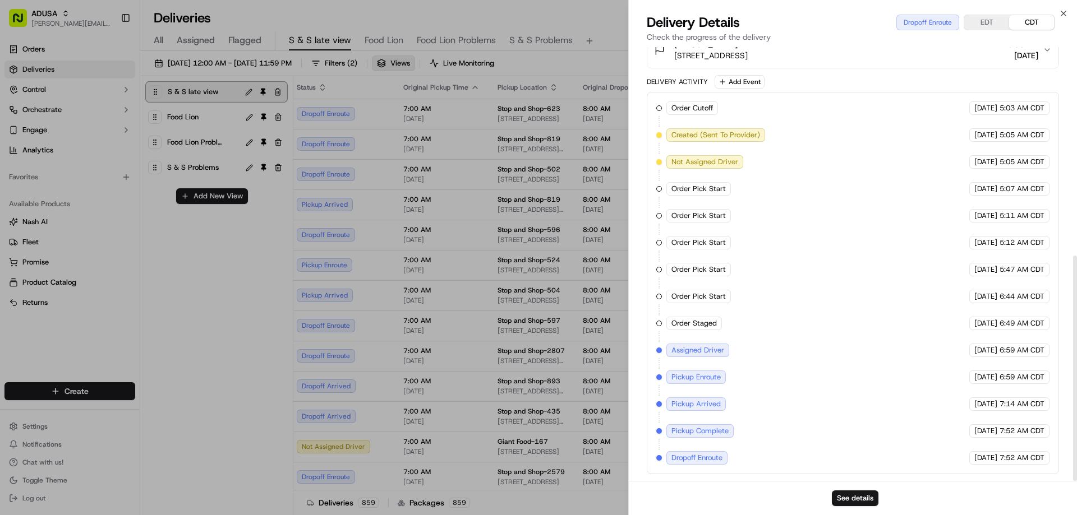
scroll to position [0, 0]
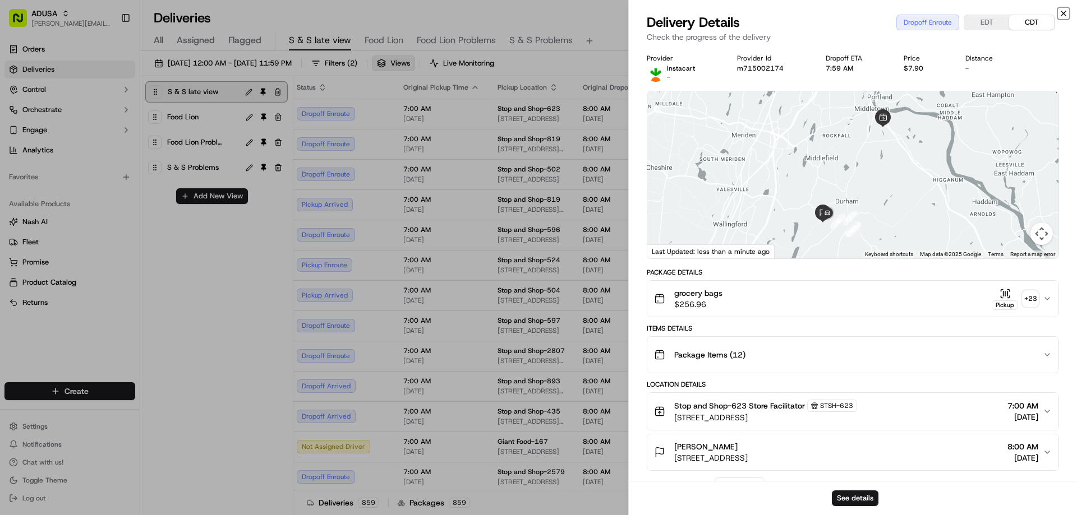
click at [537, 10] on icon "button" at bounding box center [1063, 13] width 9 height 9
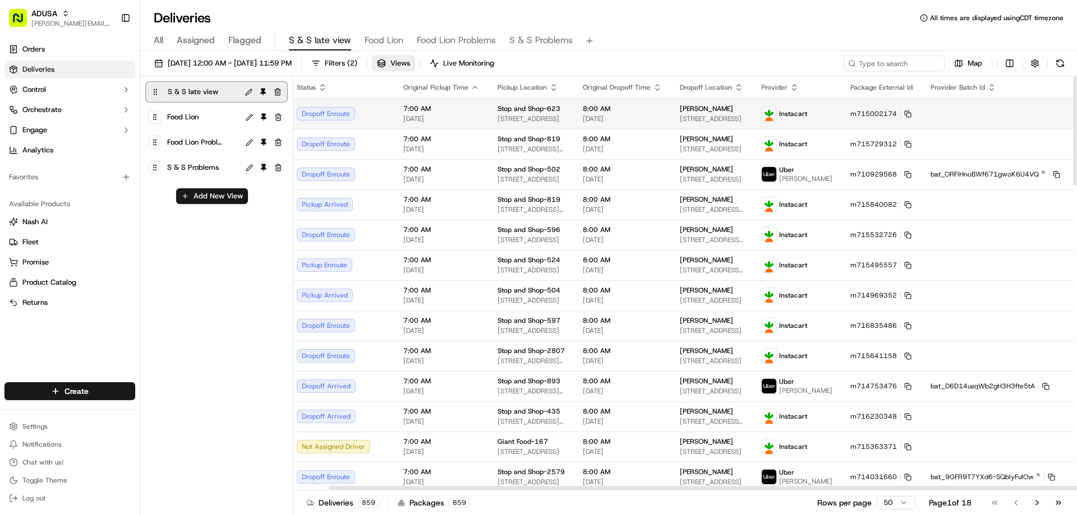
click at [537, 117] on html "[PERSON_NAME] [PERSON_NAME][EMAIL_ADDRESS][PERSON_NAME][DOMAIN_NAME] Toggle Sid…" at bounding box center [538, 257] width 1077 height 515
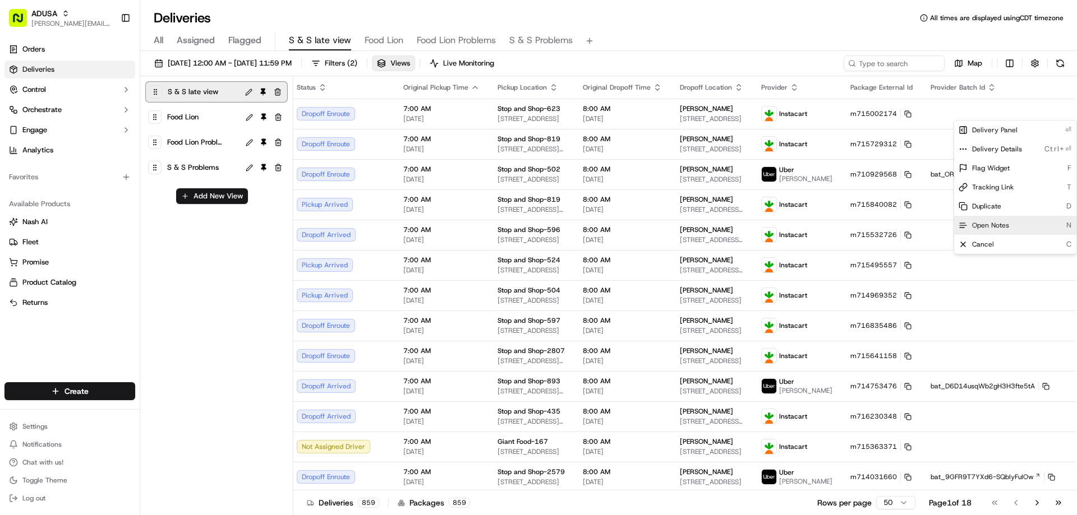
click at [537, 220] on div "Open Notes N" at bounding box center [1015, 225] width 122 height 19
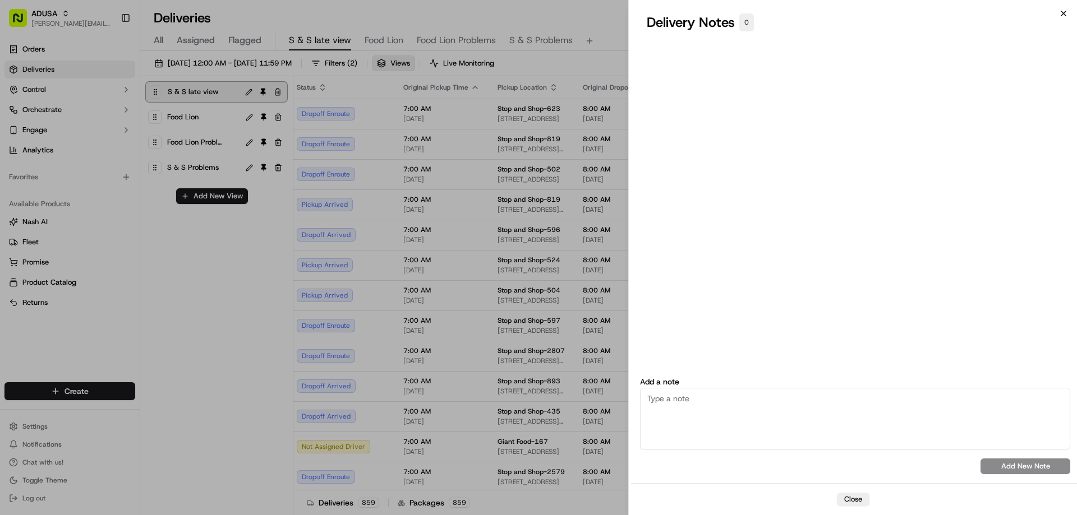
click at [537, 15] on icon "button" at bounding box center [1063, 13] width 9 height 9
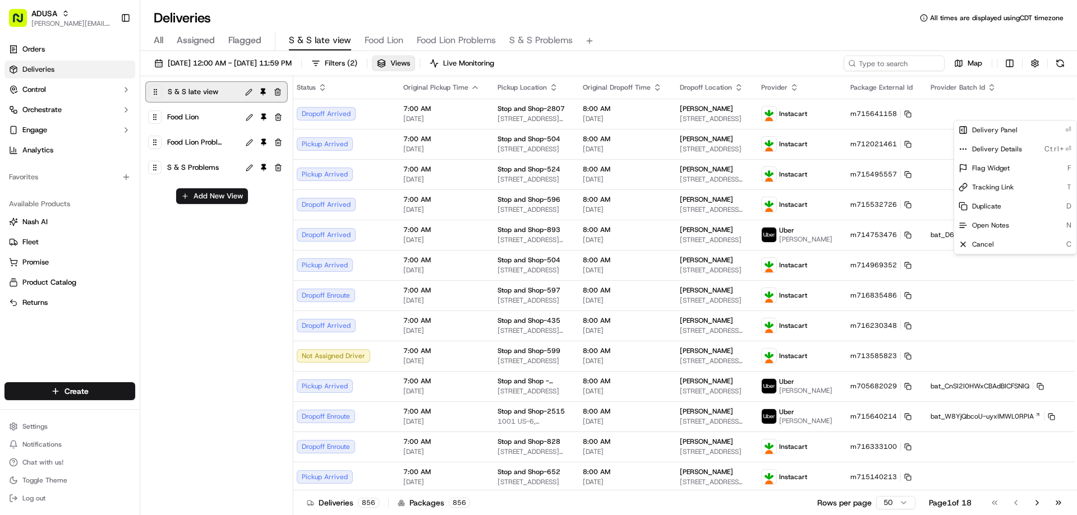
click at [537, 24] on div "Deliveries All times are displayed using CDT timezone" at bounding box center [608, 18] width 937 height 18
click at [537, 32] on div "All Assigned Flagged S & S late view Food Lion Food Lion Problems S & S Problems" at bounding box center [608, 41] width 937 height 20
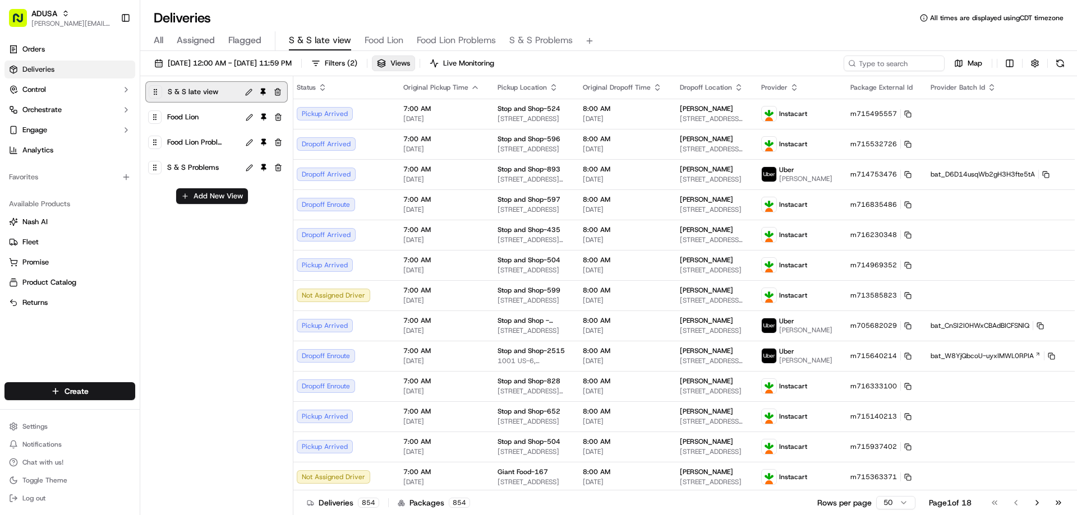
click at [537, 29] on div "All Assigned Flagged S & S late view Food Lion Food Lion Problems S & S Problems" at bounding box center [608, 39] width 937 height 24
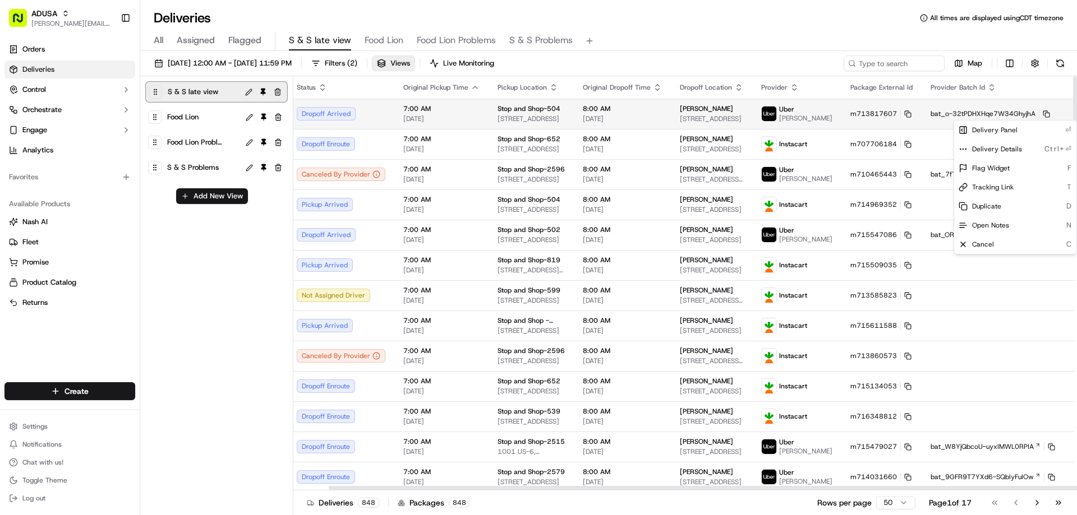
click at [537, 113] on html "[PERSON_NAME] [PERSON_NAME][EMAIL_ADDRESS][PERSON_NAME][DOMAIN_NAME] Toggle Sid…" at bounding box center [538, 257] width 1077 height 515
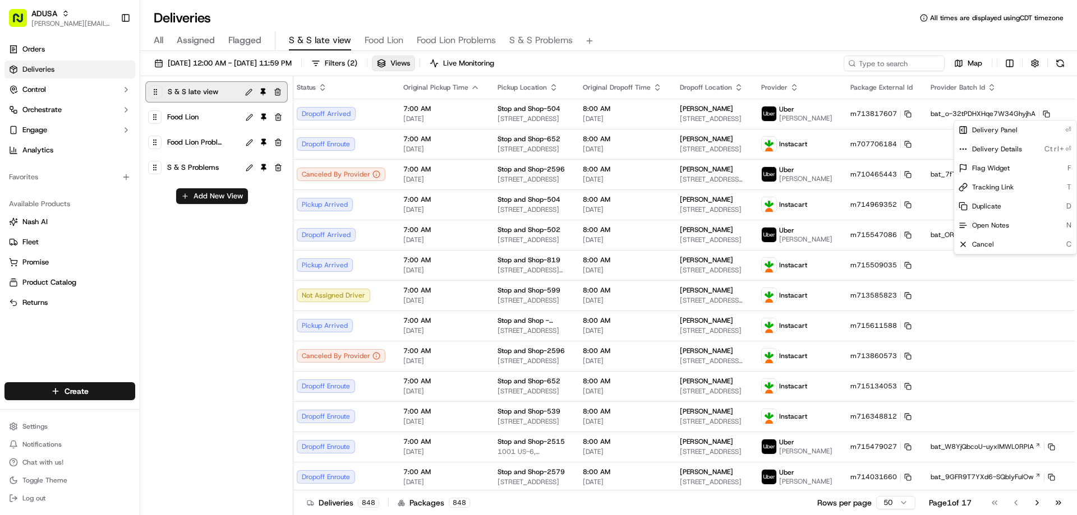
click at [537, 113] on html "[PERSON_NAME] [PERSON_NAME][EMAIL_ADDRESS][PERSON_NAME][DOMAIN_NAME] Toggle Sid…" at bounding box center [538, 257] width 1077 height 515
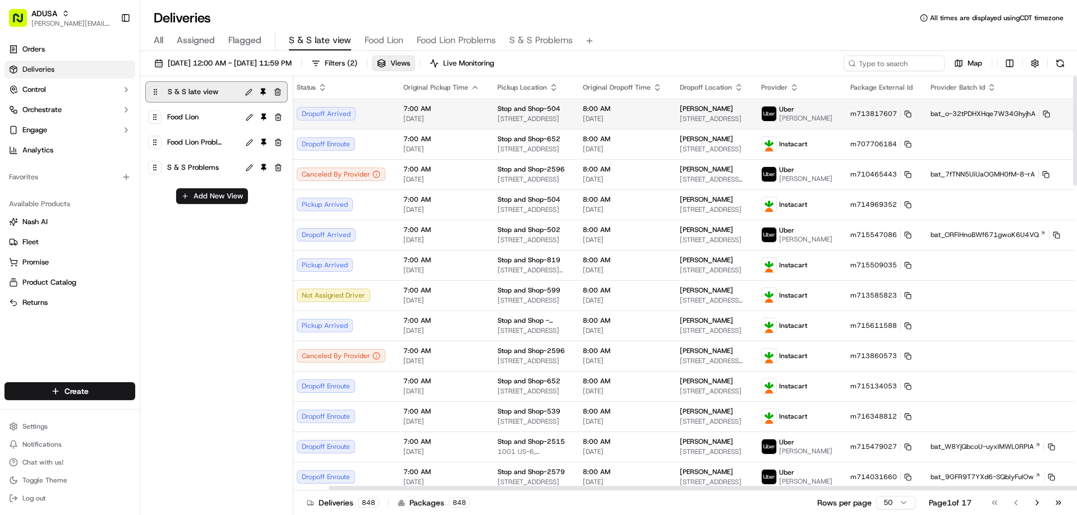
click at [537, 112] on button at bounding box center [1094, 113] width 13 height 13
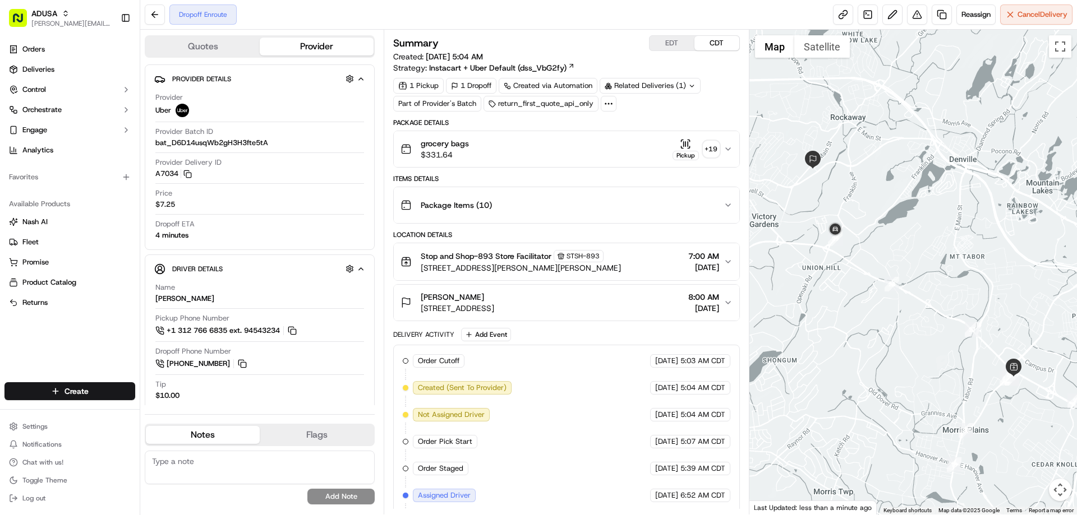
click at [580, 18] on div "Dropoff Enroute Reassign Cancel Delivery" at bounding box center [608, 15] width 937 height 30
click at [528, 24] on div "Dropoff Enroute Reassign Cancel Delivery" at bounding box center [608, 15] width 937 height 30
click at [232, 439] on button "Notes" at bounding box center [203, 435] width 114 height 18
click at [214, 471] on textarea at bounding box center [260, 468] width 230 height 34
